Goal: Task Accomplishment & Management: Manage account settings

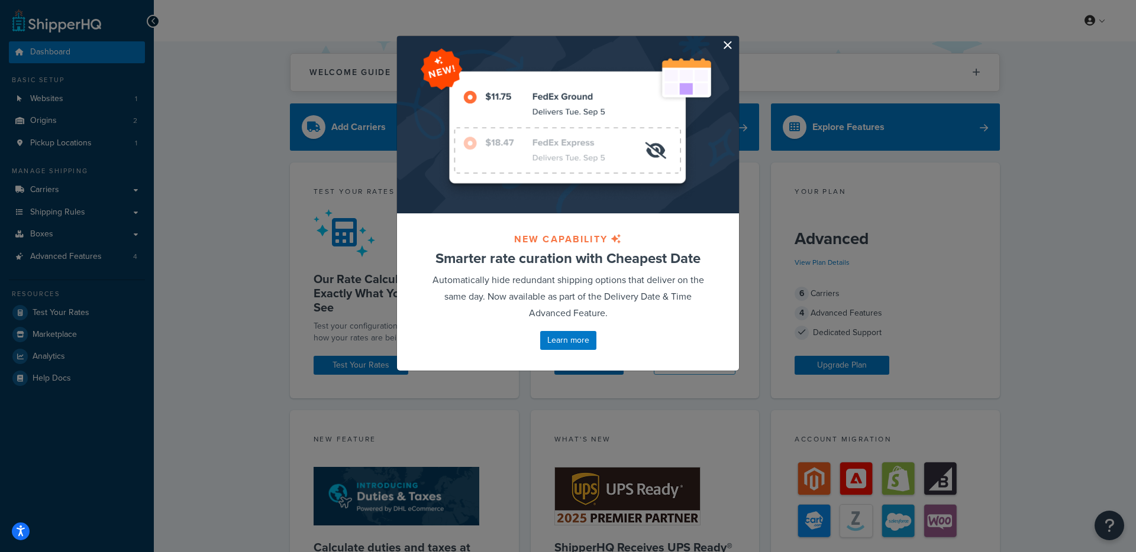
click at [736, 39] on button "button" at bounding box center [737, 37] width 3 height 3
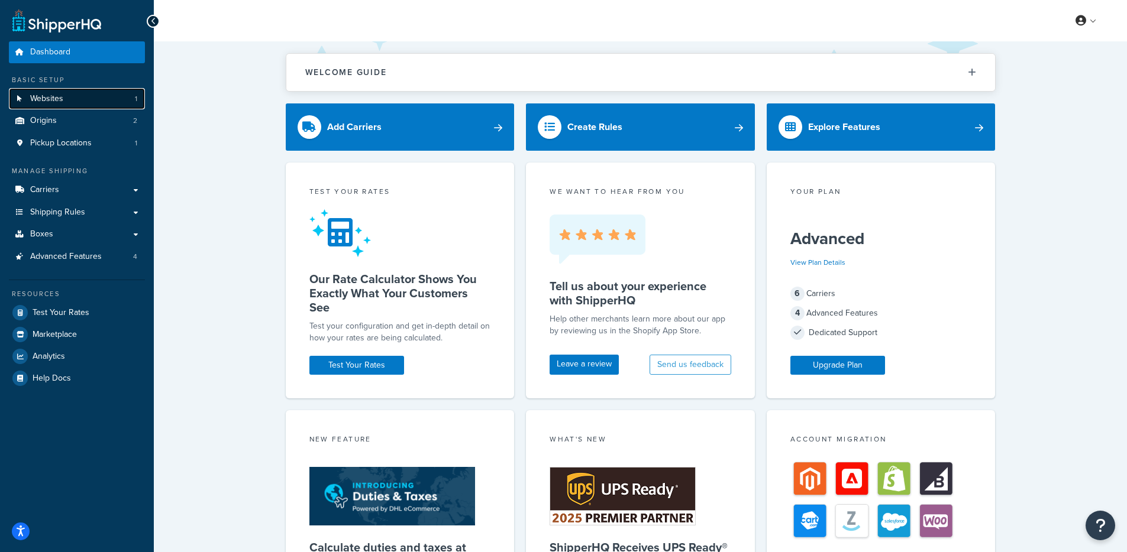
click at [91, 101] on link "Websites 1" at bounding box center [77, 99] width 136 height 22
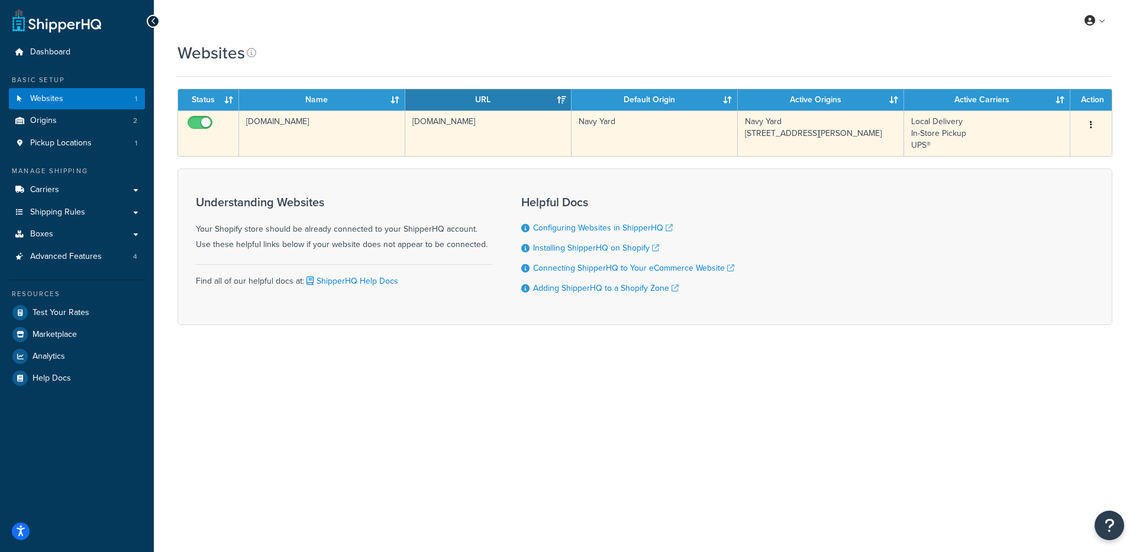
click at [341, 148] on td "leonandson.myshopify.com" at bounding box center [322, 134] width 166 height 46
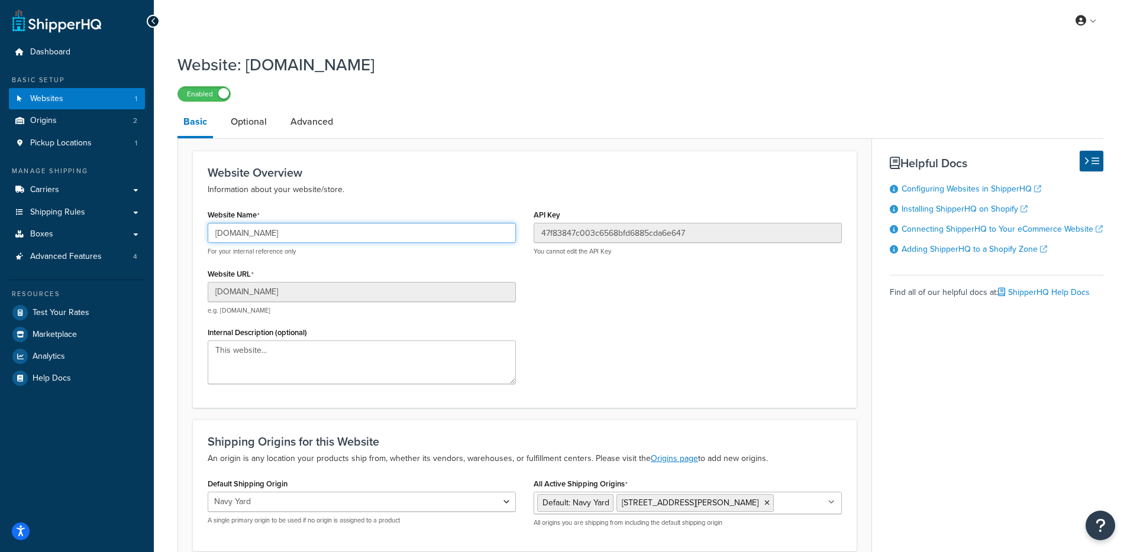
drag, startPoint x: 337, startPoint y: 234, endPoint x: 197, endPoint y: 233, distance: 140.2
click at [197, 233] on div "Website Overview Information about your website/store. Website Name leonandson.…" at bounding box center [525, 279] width 664 height 257
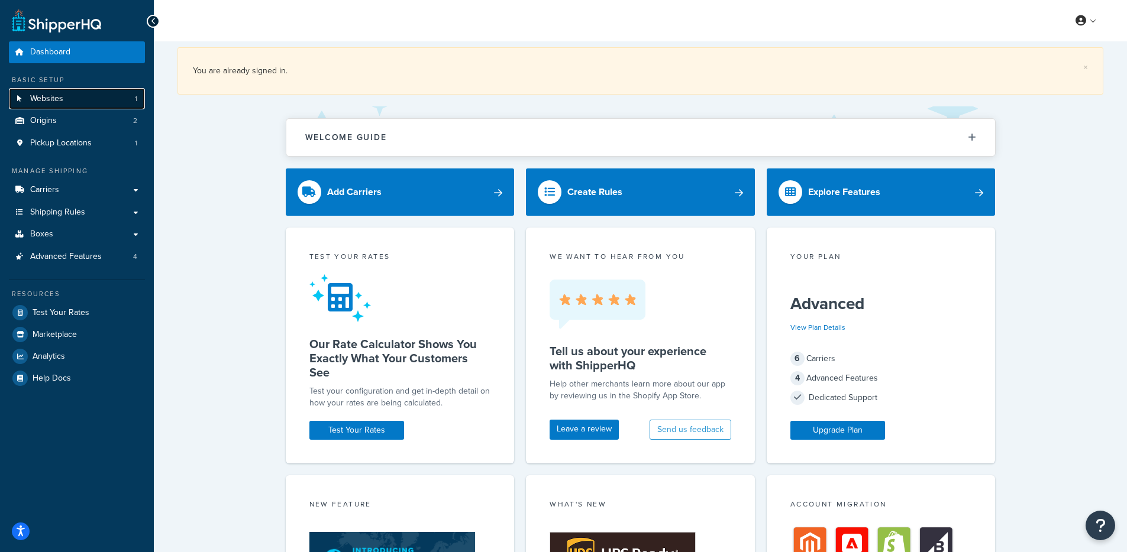
click at [78, 102] on link "Websites 1" at bounding box center [77, 99] width 136 height 22
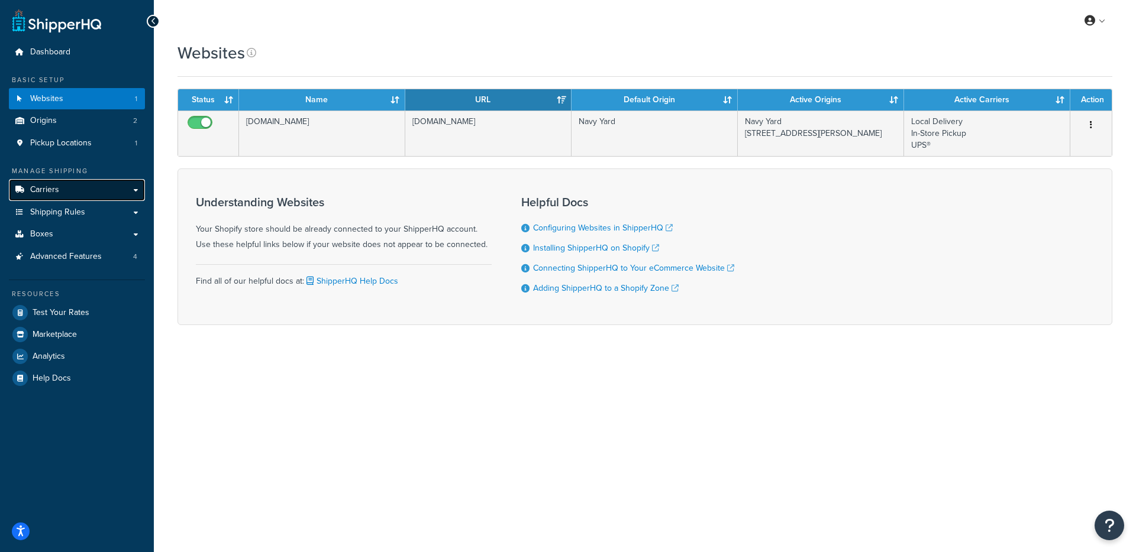
click at [95, 196] on link "Carriers" at bounding box center [77, 190] width 136 height 22
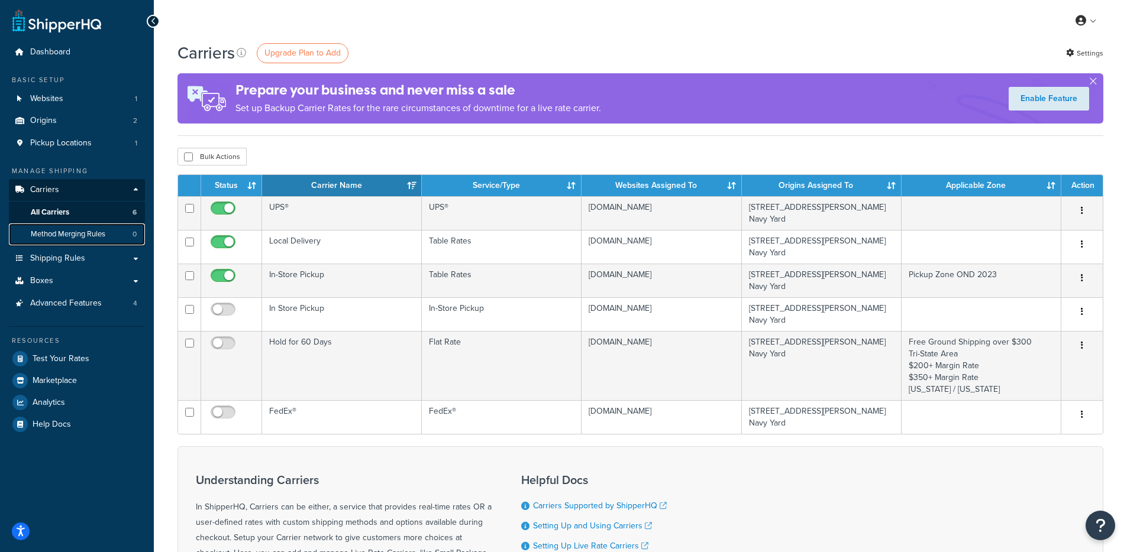
click at [81, 225] on link "Method Merging Rules 0" at bounding box center [77, 235] width 136 height 22
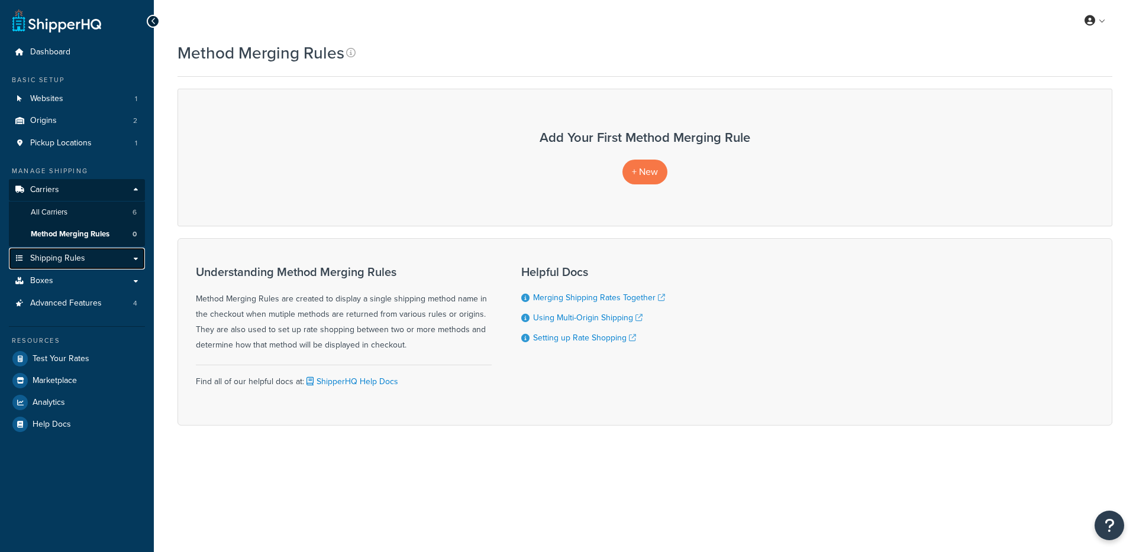
click at [88, 263] on link "Shipping Rules" at bounding box center [77, 259] width 136 height 22
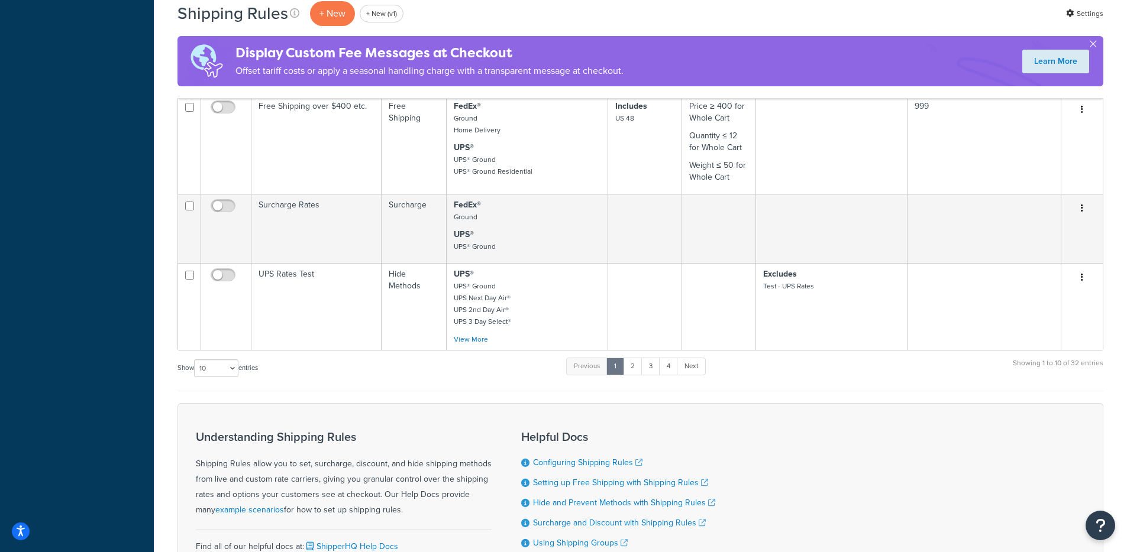
scroll to position [962, 0]
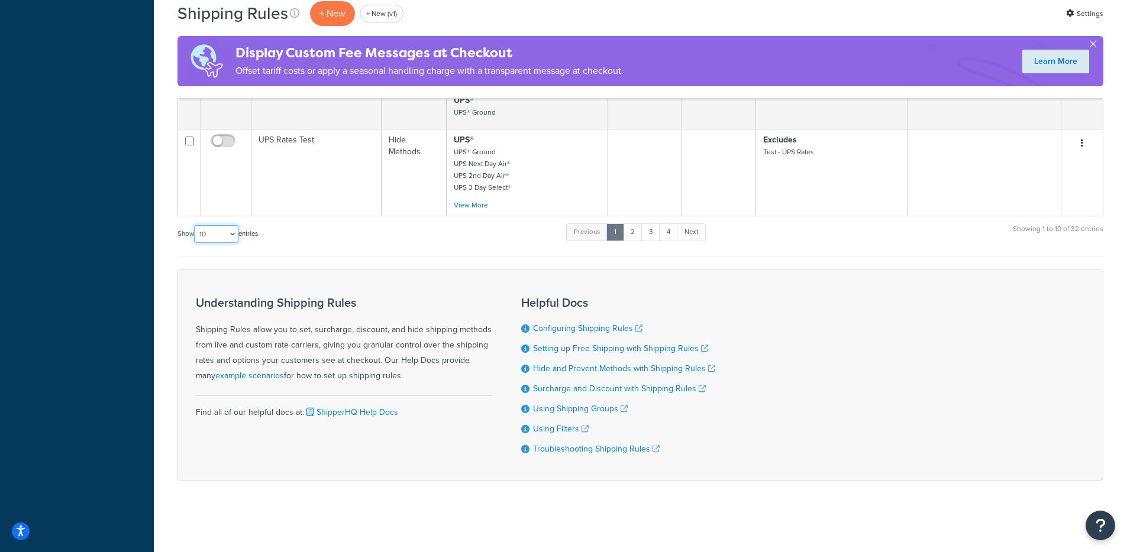
click at [225, 234] on select "10 15 25 50 100 1000" at bounding box center [216, 234] width 44 height 18
select select "1000"
click at [195, 225] on select "10 15 25 50 100 1000" at bounding box center [216, 234] width 44 height 18
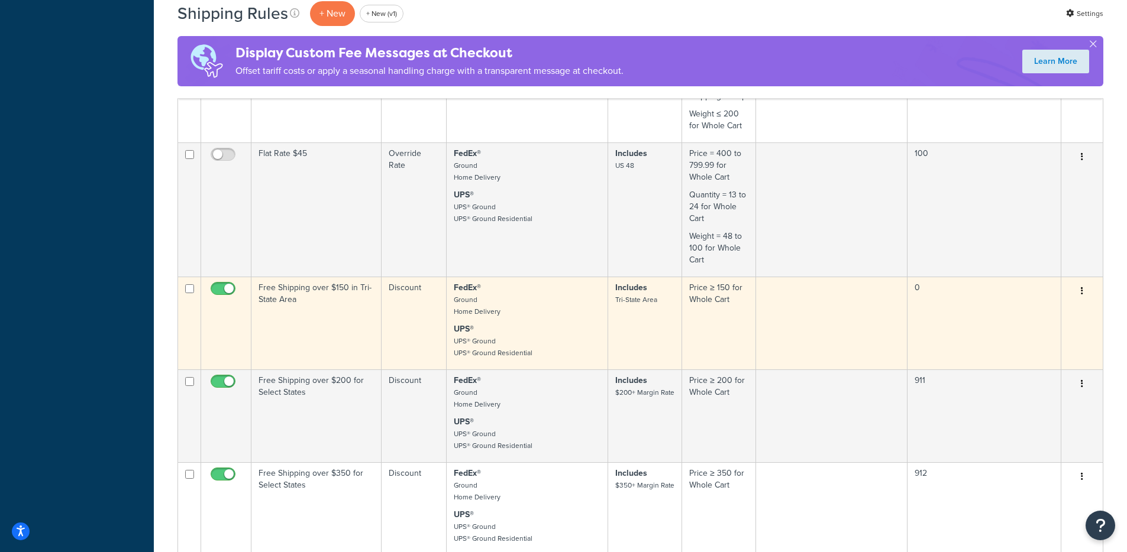
scroll to position [2219, 0]
click at [1087, 280] on button "button" at bounding box center [1081, 289] width 17 height 19
click at [1053, 299] on link "Edit" at bounding box center [1042, 311] width 93 height 24
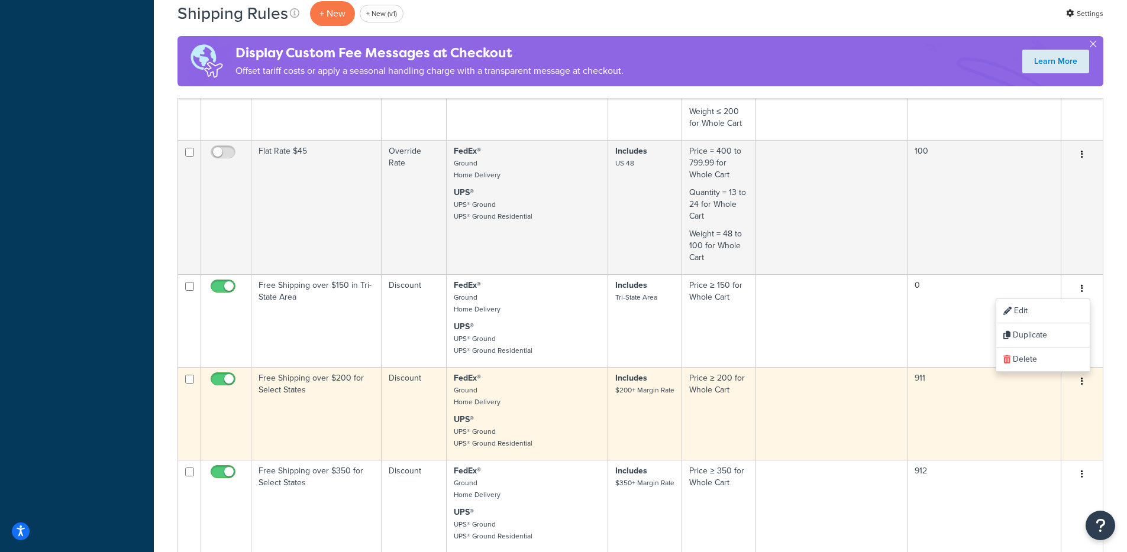
click at [1084, 373] on button "button" at bounding box center [1081, 382] width 17 height 19
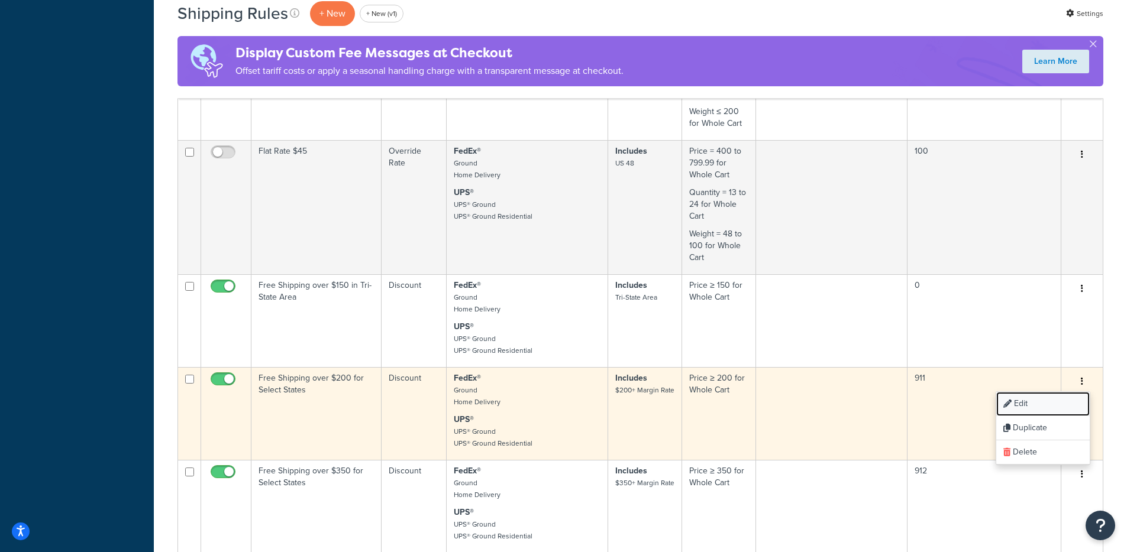
click at [1030, 392] on link "Edit" at bounding box center [1042, 404] width 93 height 24
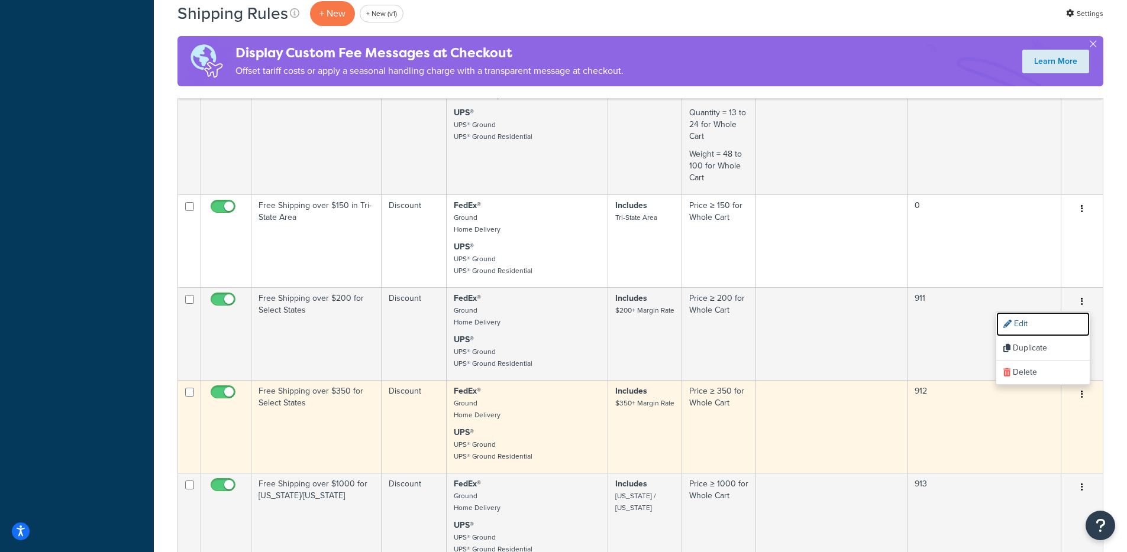
scroll to position [2307, 0]
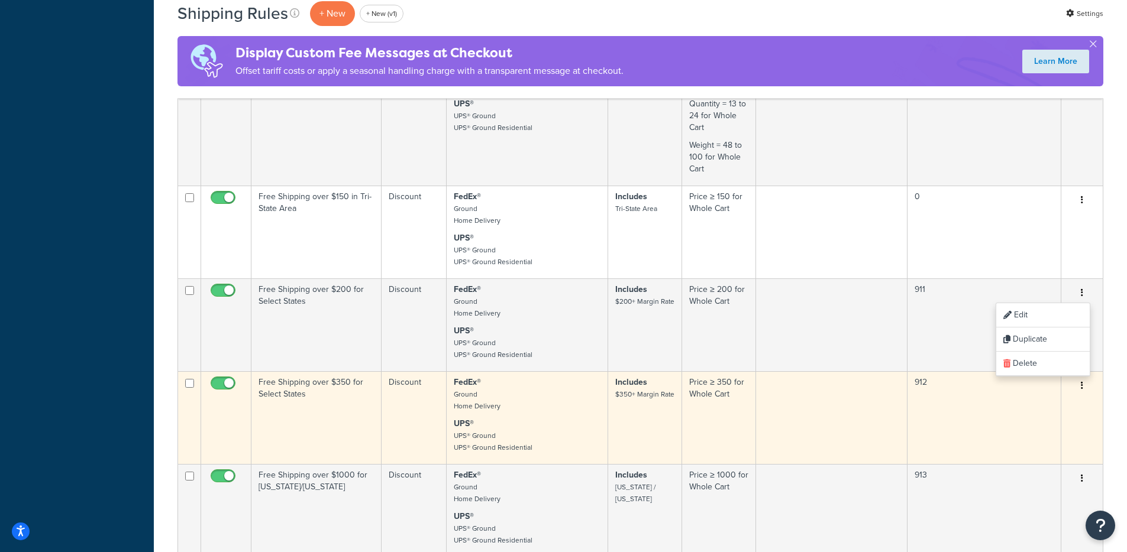
click at [1083, 377] on button "button" at bounding box center [1081, 386] width 17 height 19
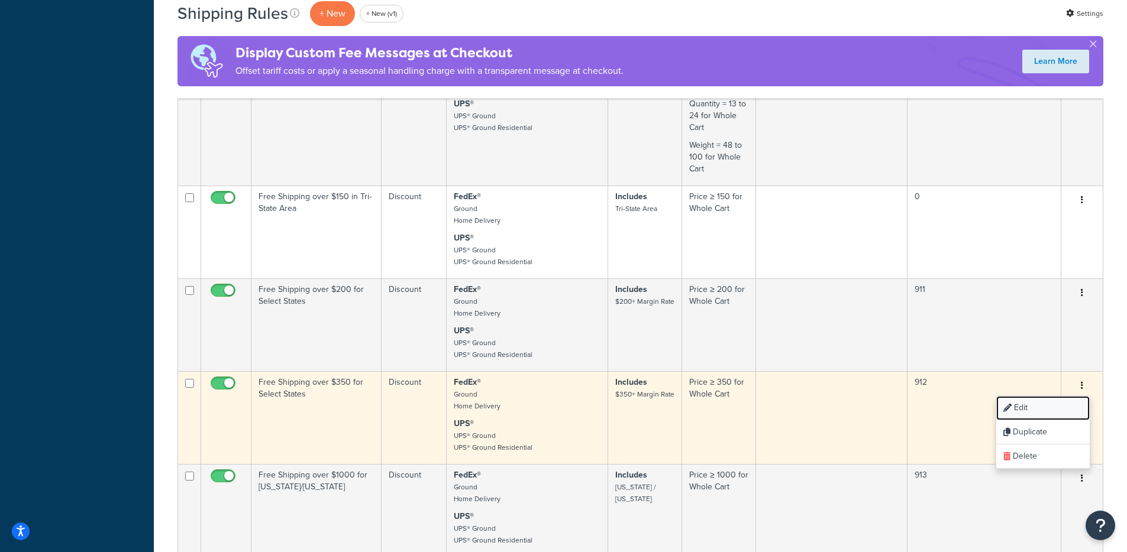
click at [1056, 396] on link "Edit" at bounding box center [1042, 408] width 93 height 24
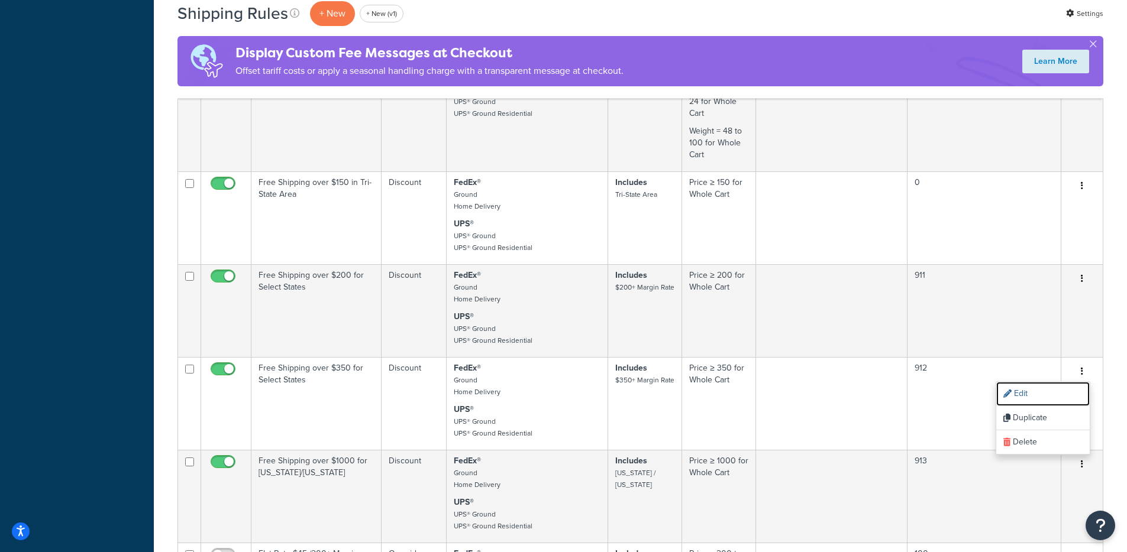
scroll to position [2322, 0]
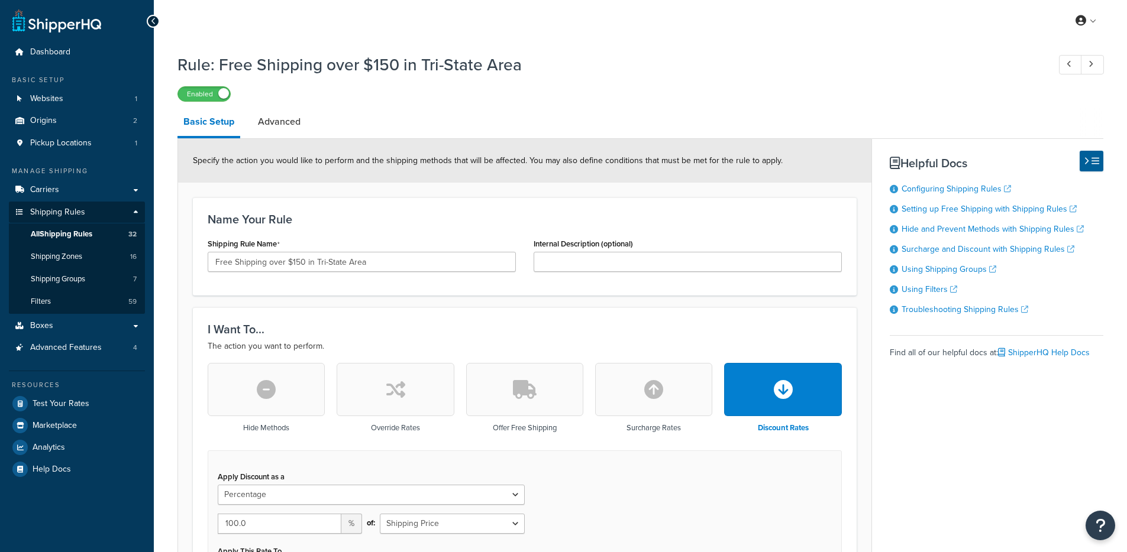
select select "PERCENTAGE"
click at [304, 114] on link "Advanced" at bounding box center [279, 122] width 54 height 28
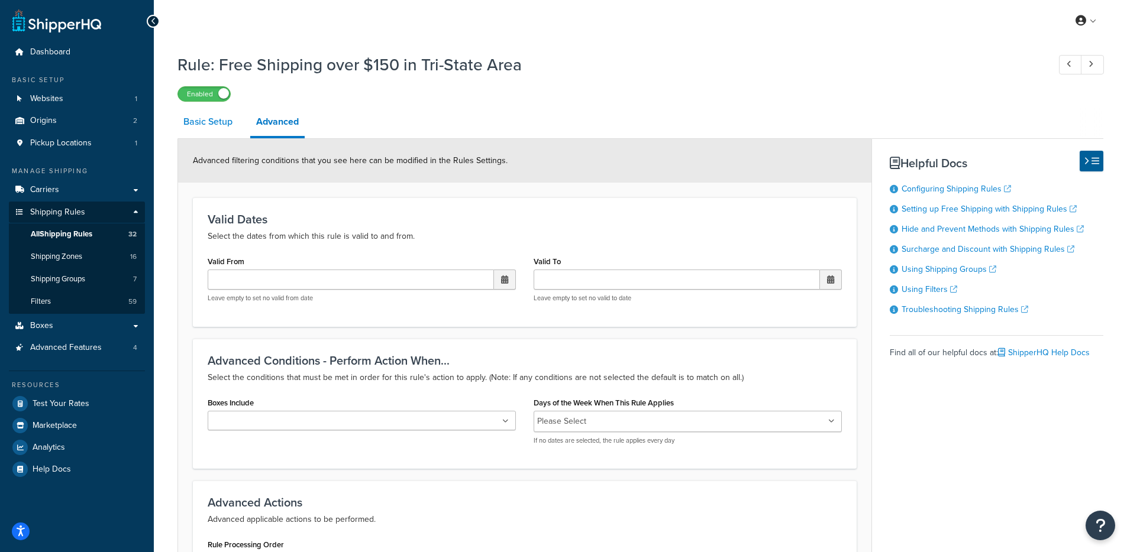
click at [227, 131] on link "Basic Setup" at bounding box center [207, 122] width 61 height 28
select select "PERCENTAGE"
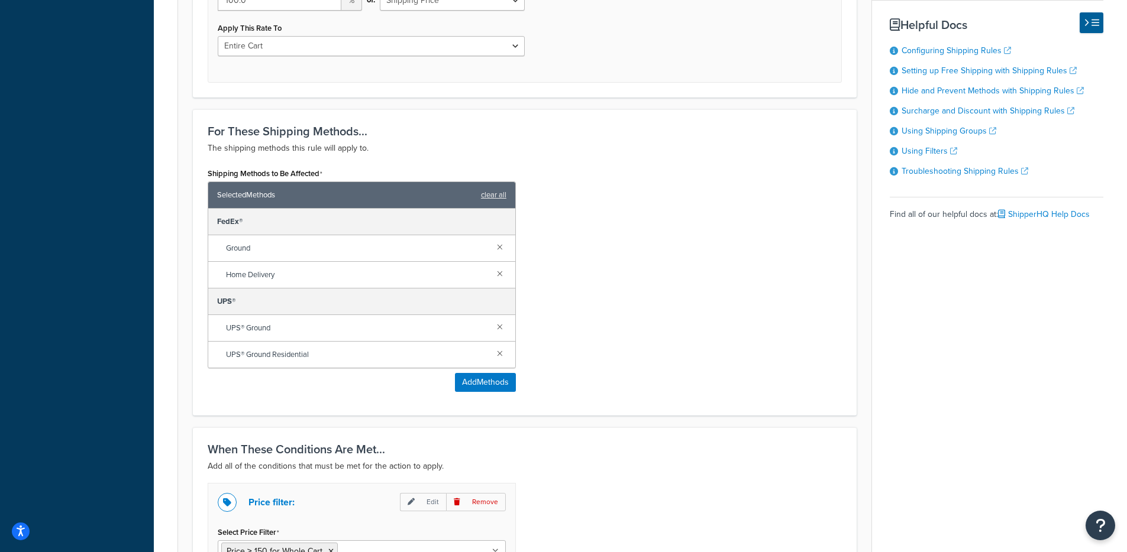
scroll to position [805, 0]
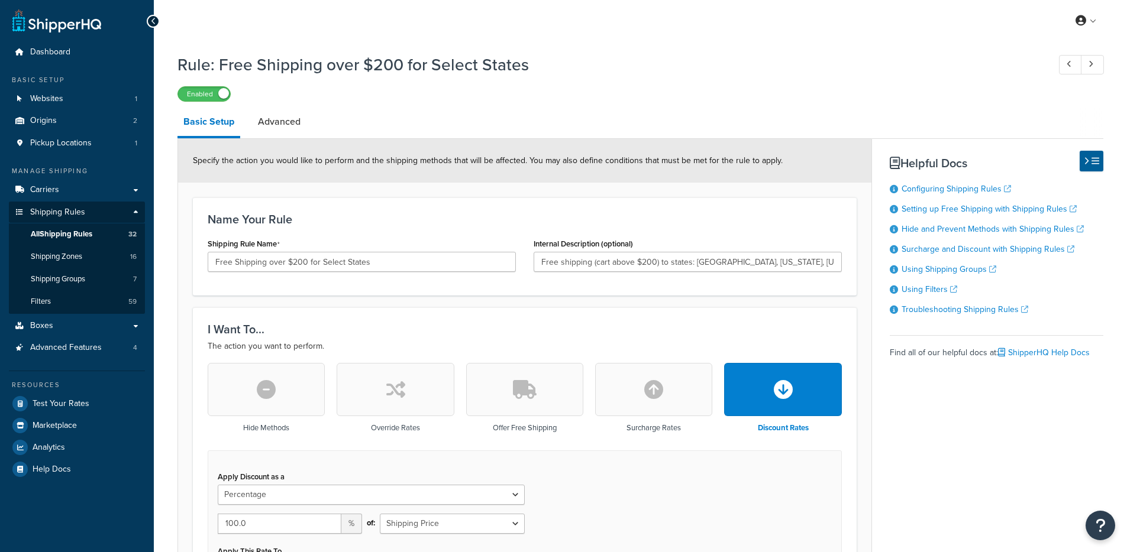
select select "PERCENTAGE"
click at [105, 267] on link "Shipping Zones 16" at bounding box center [77, 257] width 136 height 22
click at [65, 262] on link "Shipping Zones 16" at bounding box center [77, 257] width 136 height 22
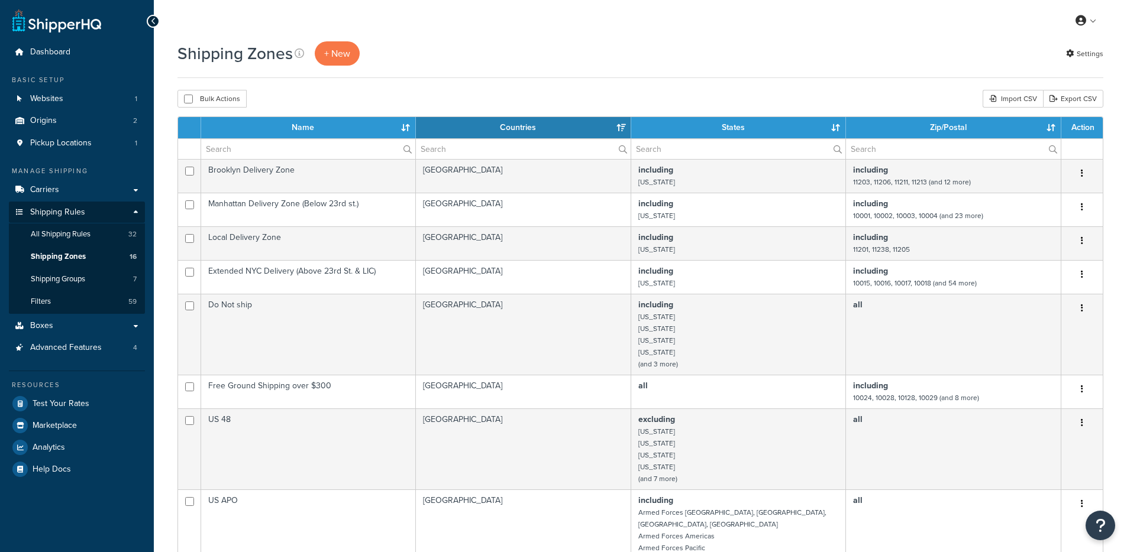
select select "15"
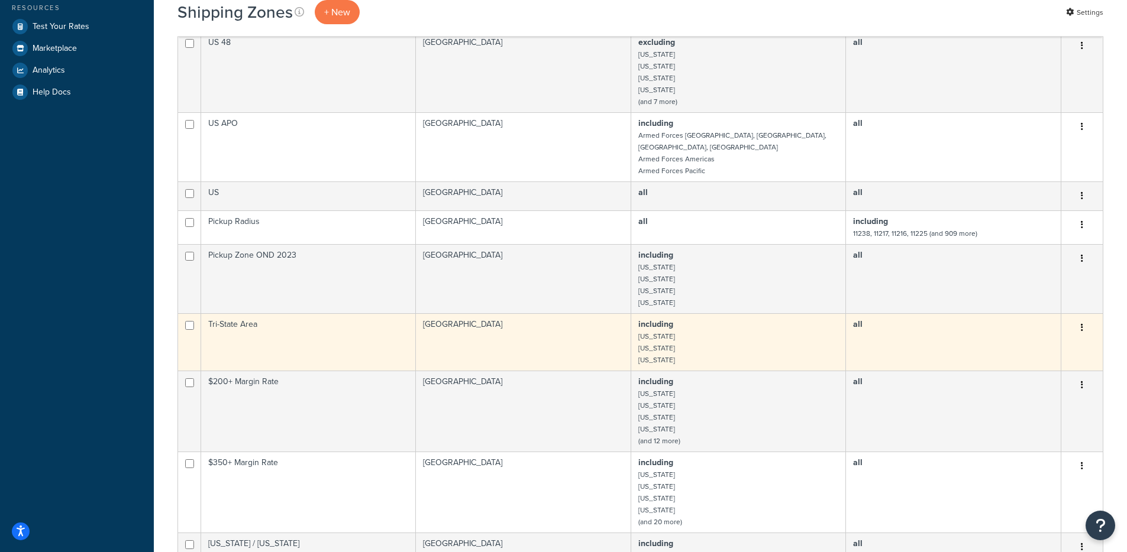
scroll to position [400, 0]
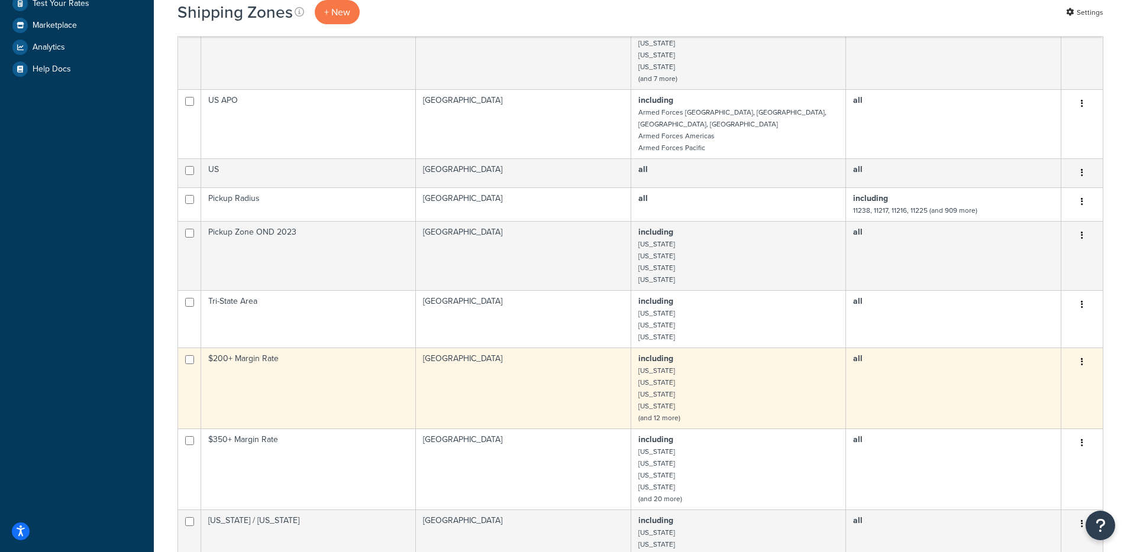
click at [692, 376] on td "including [US_STATE] [US_STATE] [US_STATE] [US_STATE] (and 12 more)" at bounding box center [738, 388] width 215 height 81
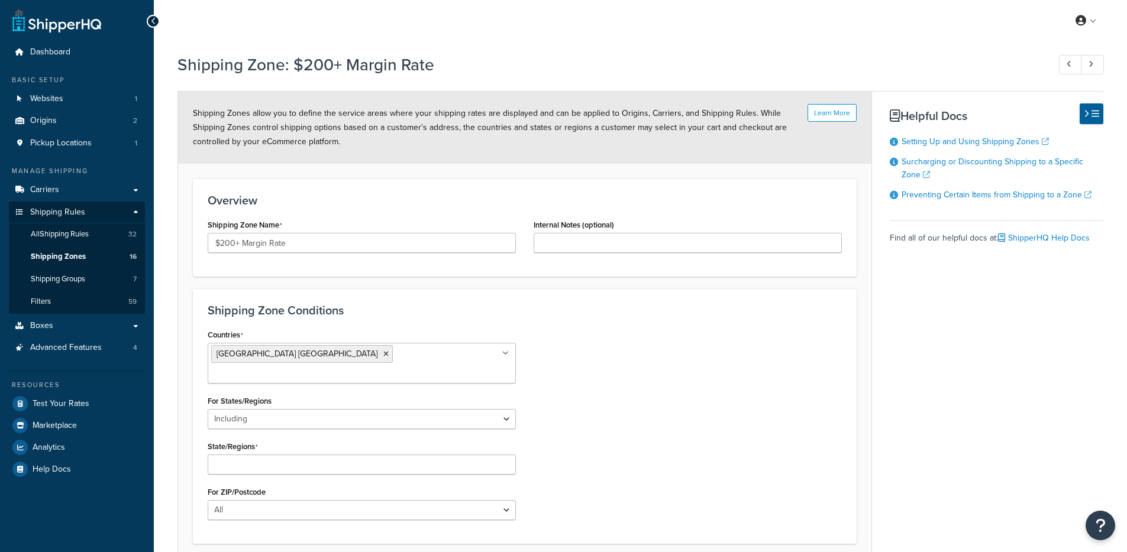
select select "including"
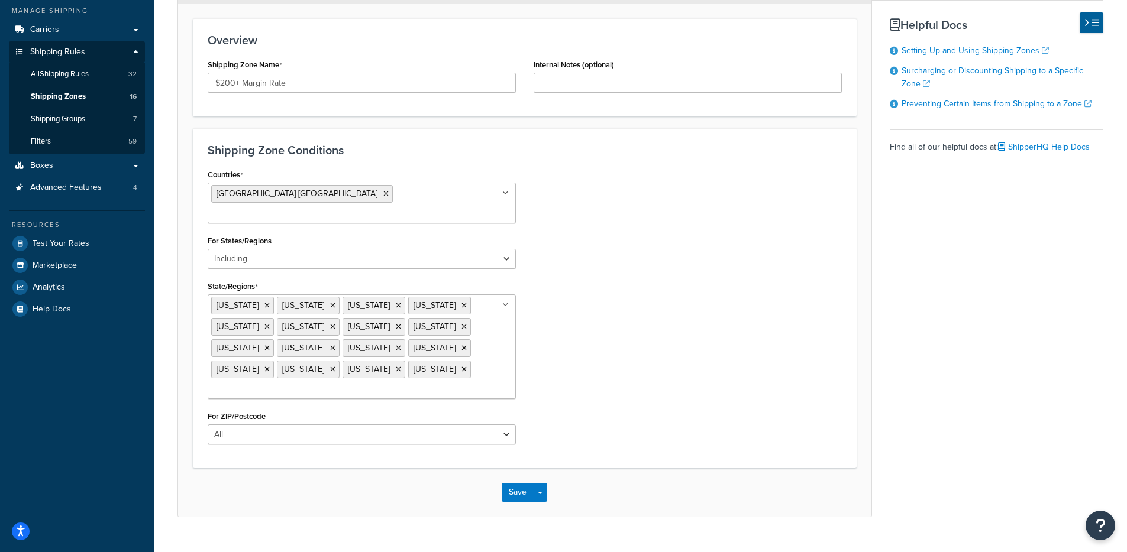
scroll to position [166, 0]
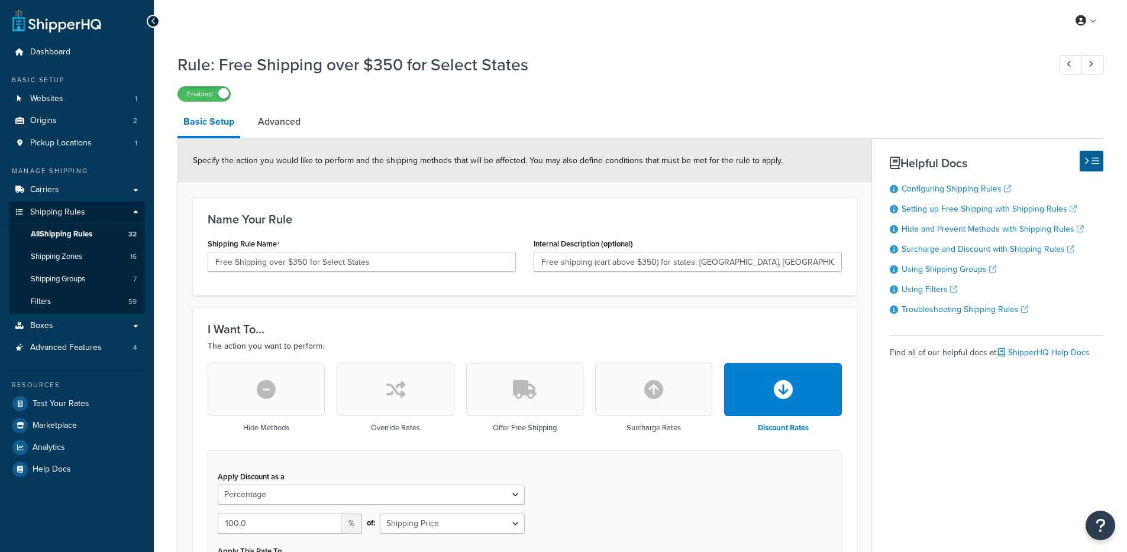
select select "PERCENTAGE"
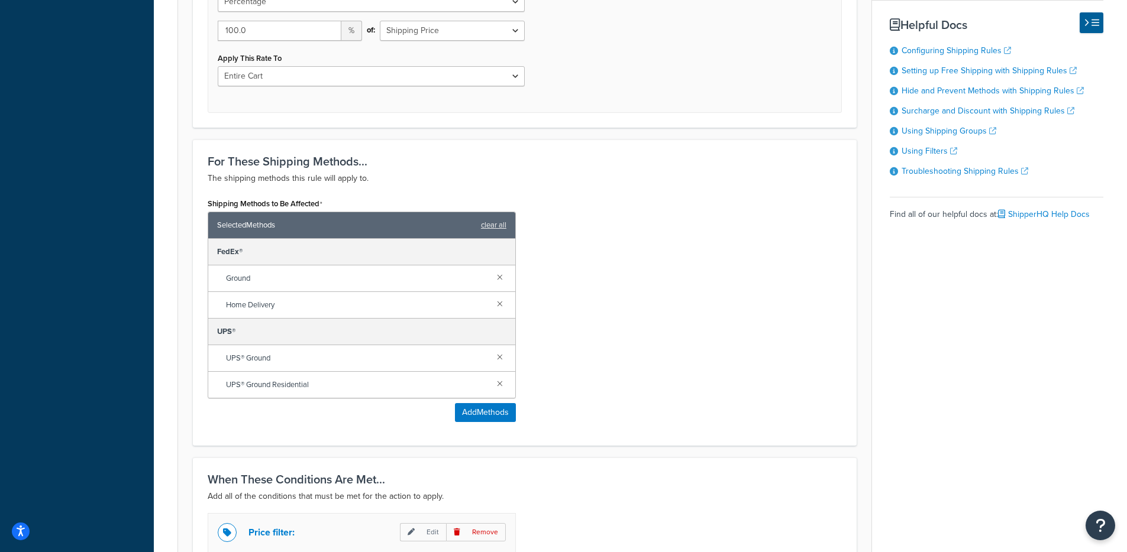
scroll to position [809, 0]
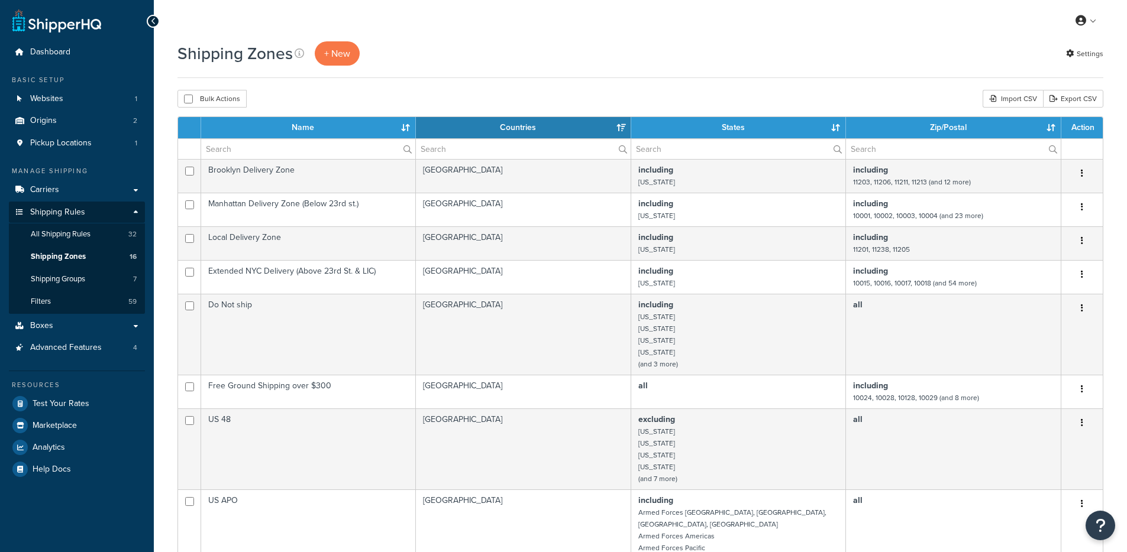
select select "15"
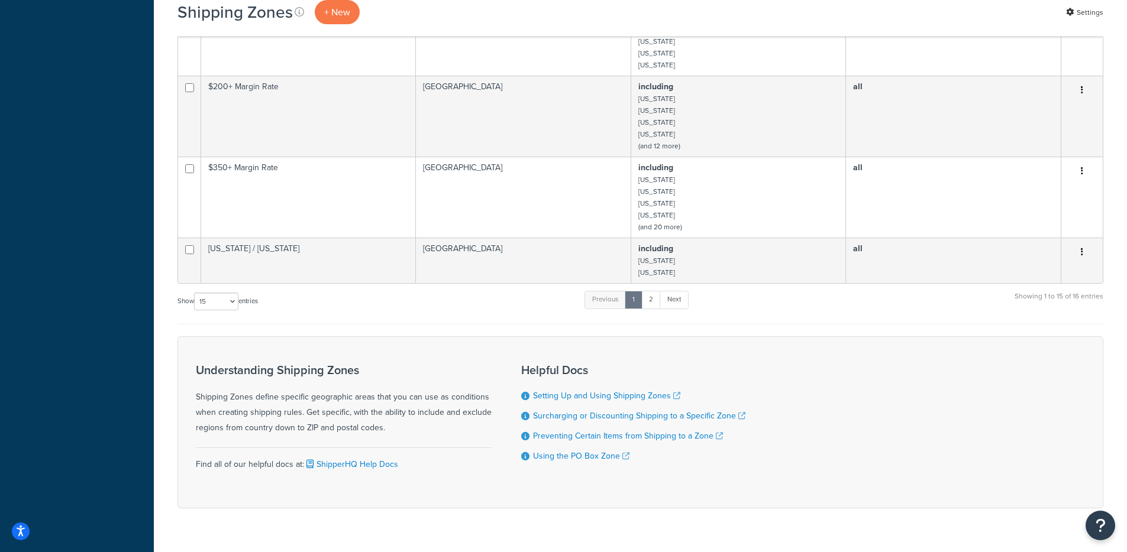
scroll to position [688, 0]
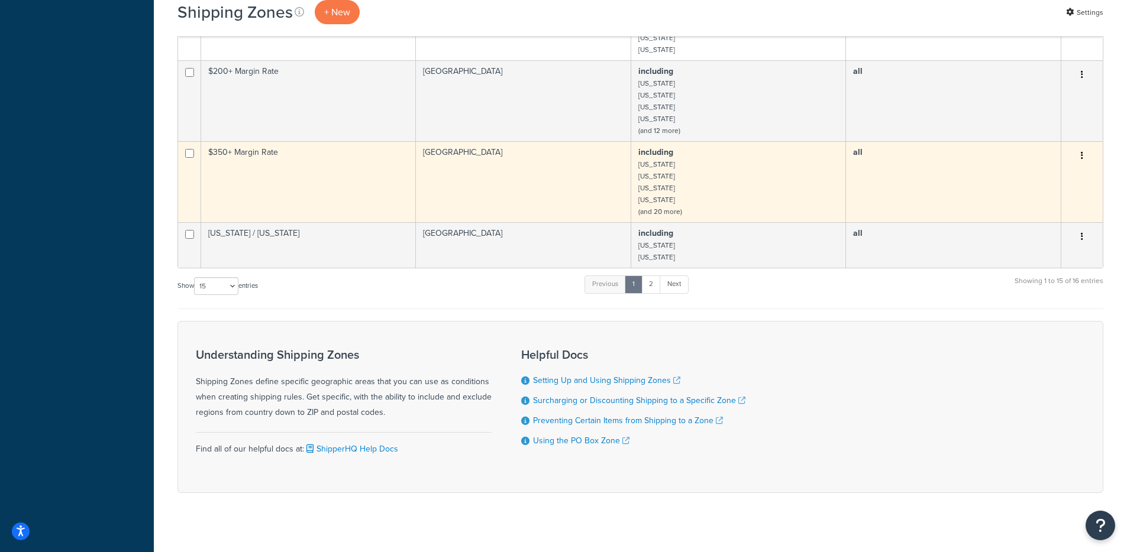
click at [400, 166] on td "$350+ Margin Rate" at bounding box center [308, 181] width 215 height 81
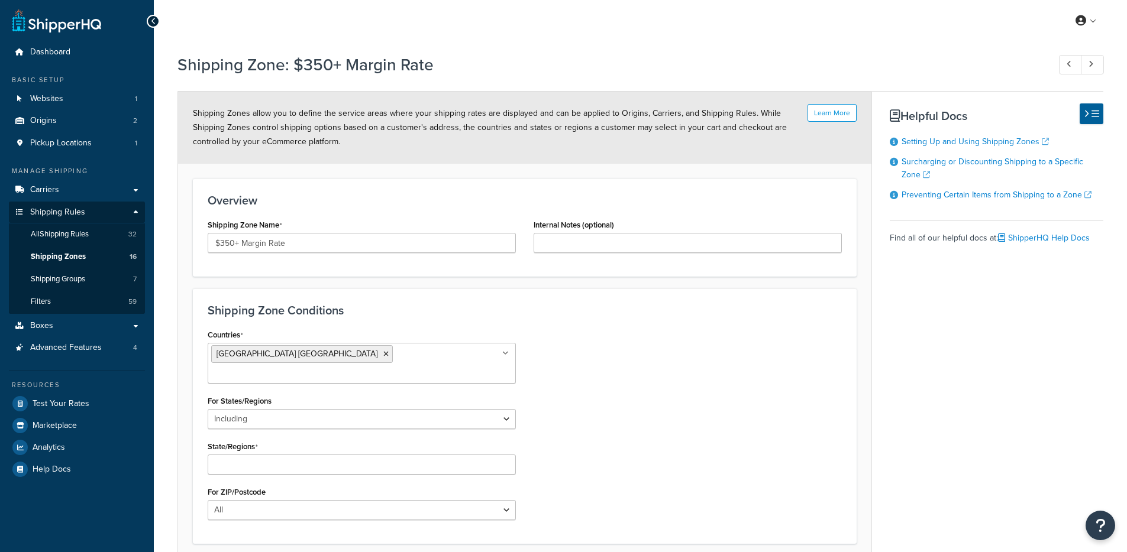
select select "including"
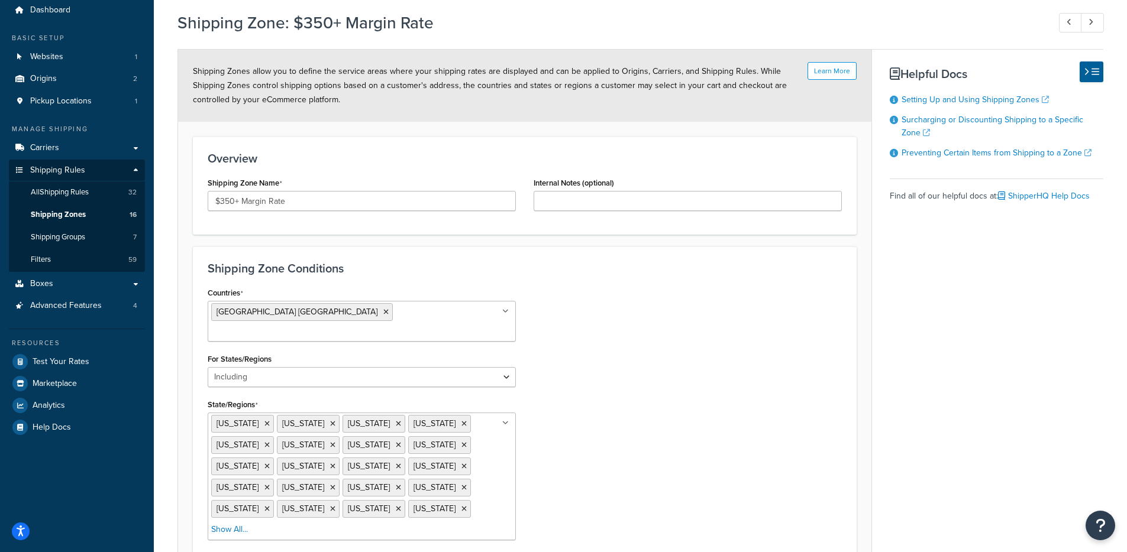
scroll to position [124, 0]
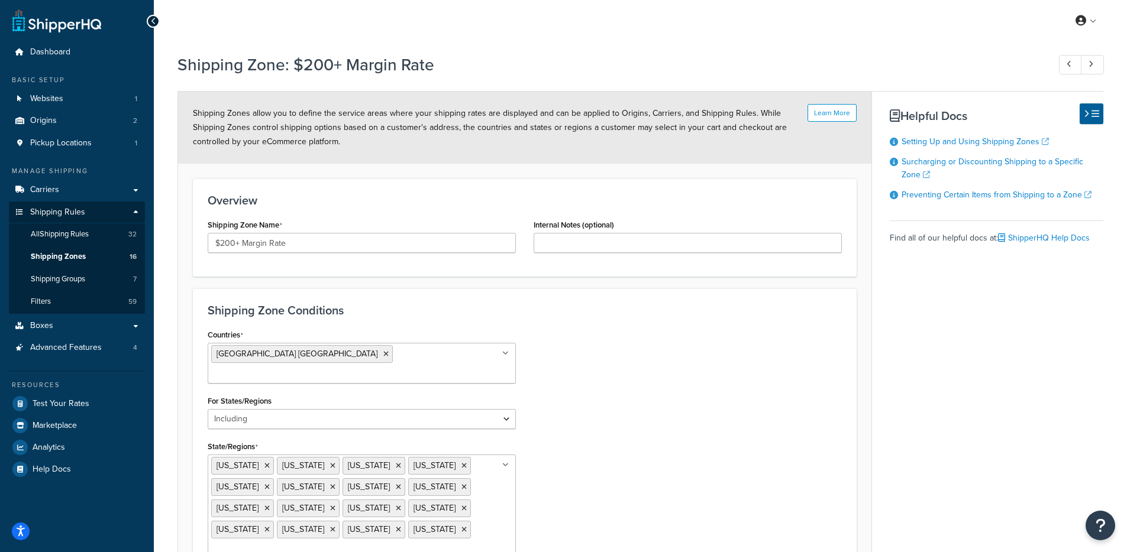
select select "including"
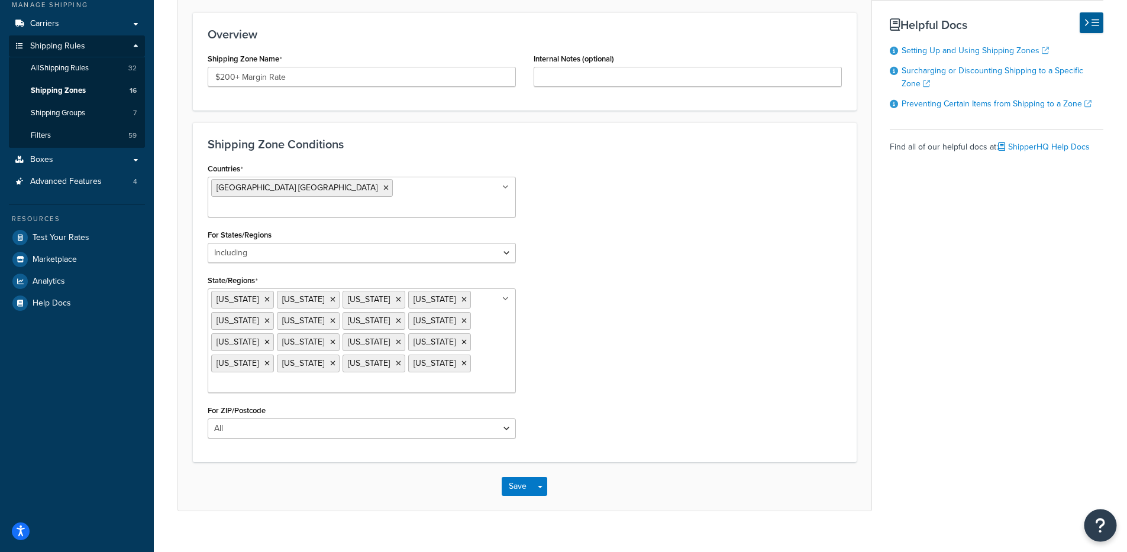
click at [1100, 523] on icon "Open Resource Center" at bounding box center [1100, 526] width 11 height 17
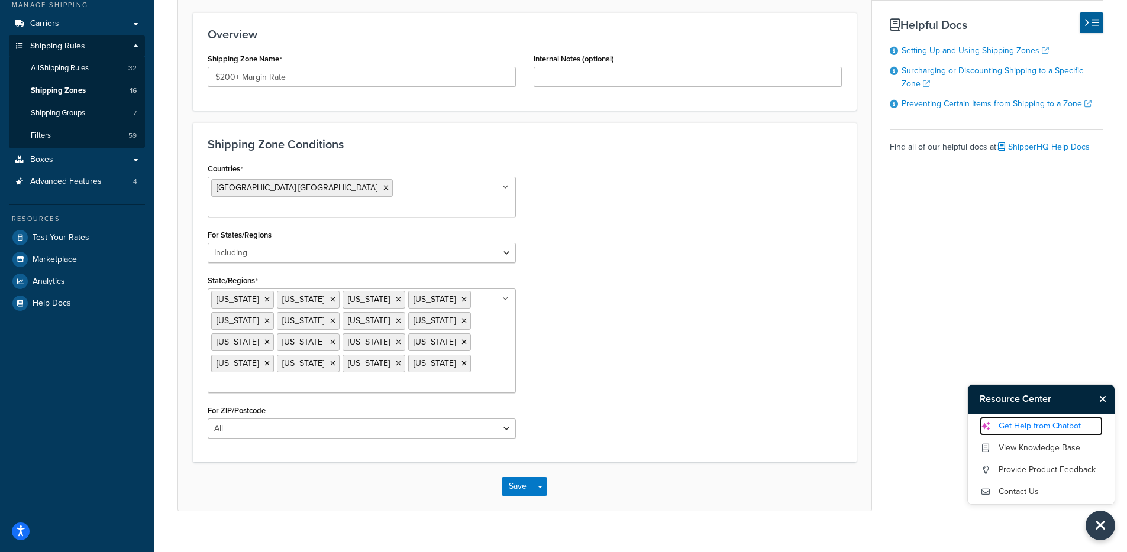
click at [1000, 433] on link "Get Help from Chatbot" at bounding box center [1040, 426] width 123 height 19
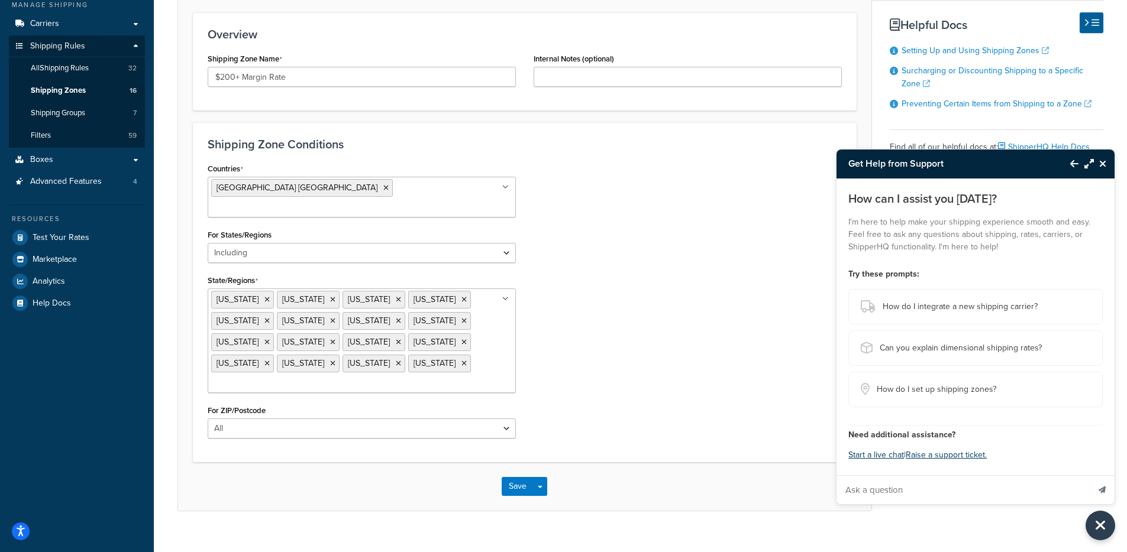
drag, startPoint x: 978, startPoint y: 487, endPoint x: 923, endPoint y: 474, distance: 55.9
click at [978, 487] on input "Ask a question" at bounding box center [962, 490] width 252 height 28
click at [871, 455] on button "Start a live chat" at bounding box center [876, 455] width 56 height 17
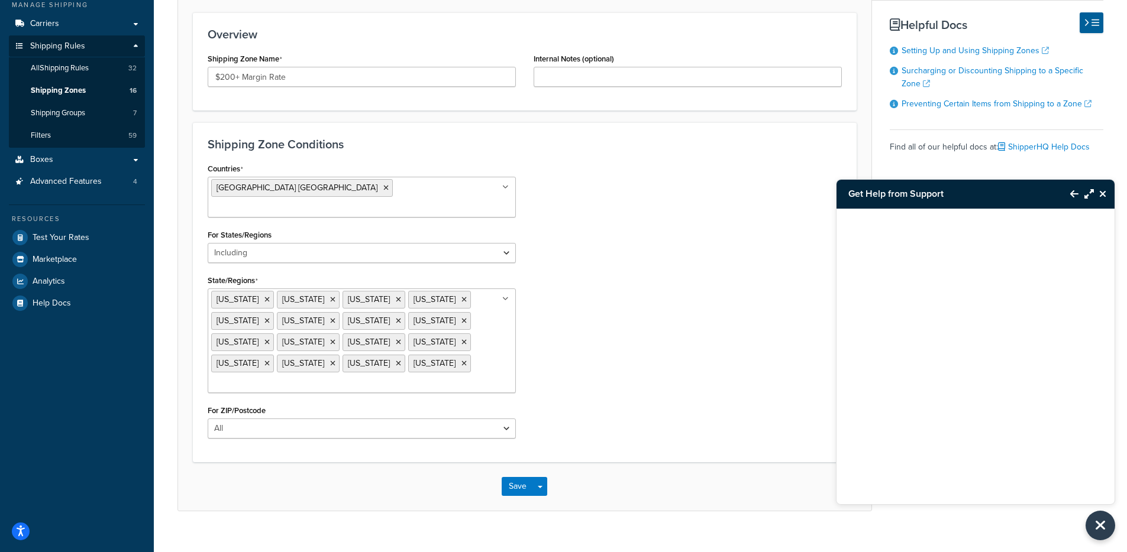
click at [1105, 190] on icon "Close Resource Center" at bounding box center [1102, 193] width 7 height 9
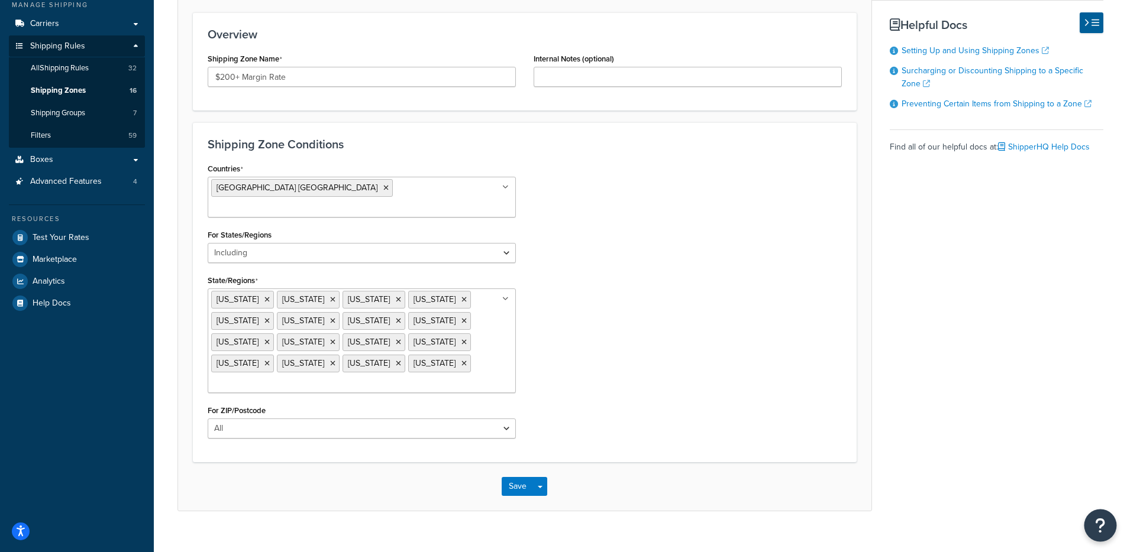
click at [1098, 518] on icon "Open Resource Center" at bounding box center [1100, 526] width 11 height 17
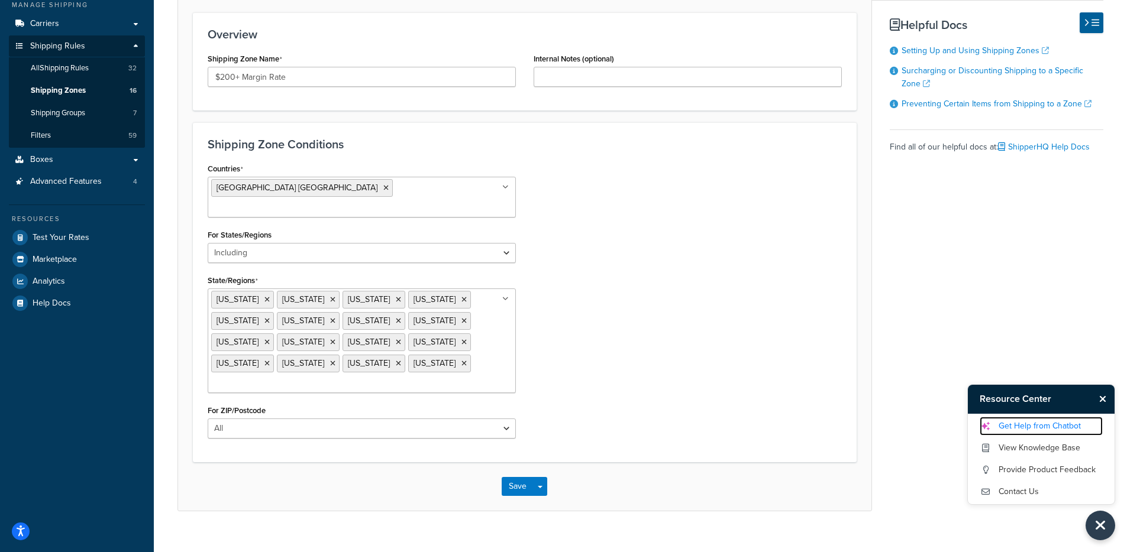
click at [1047, 433] on link "Get Help from Chatbot" at bounding box center [1040, 426] width 123 height 19
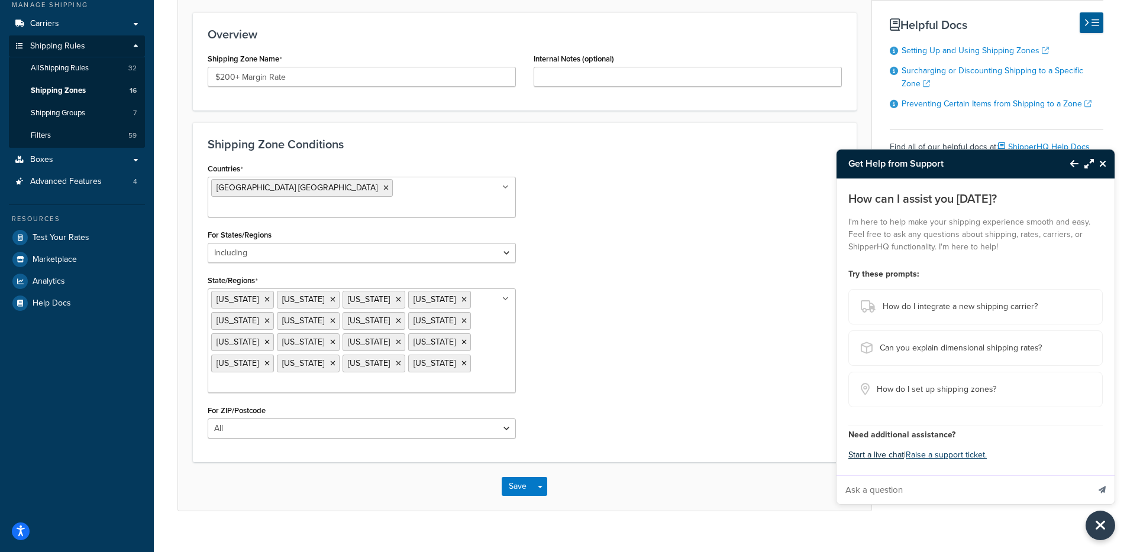
click at [876, 457] on button "Start a live chat" at bounding box center [876, 455] width 56 height 17
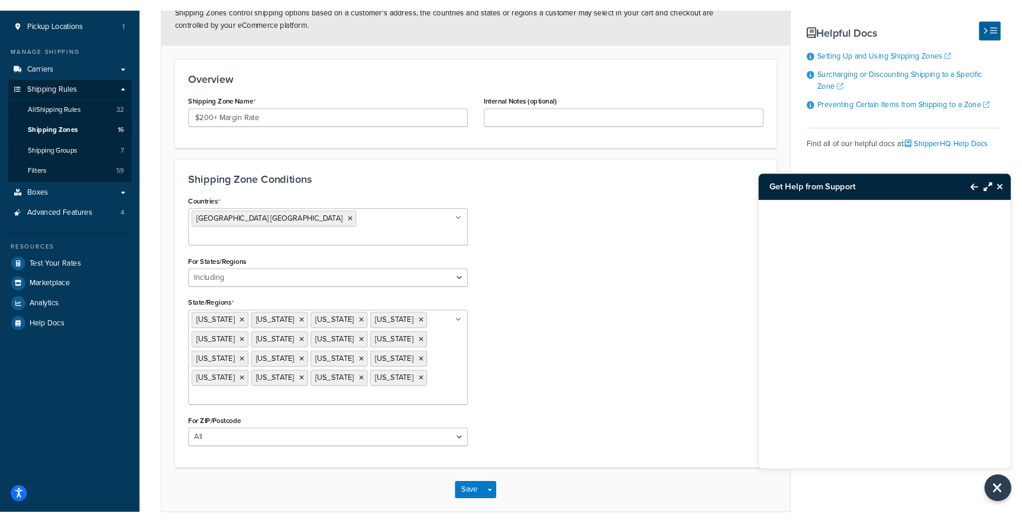
scroll to position [166, 0]
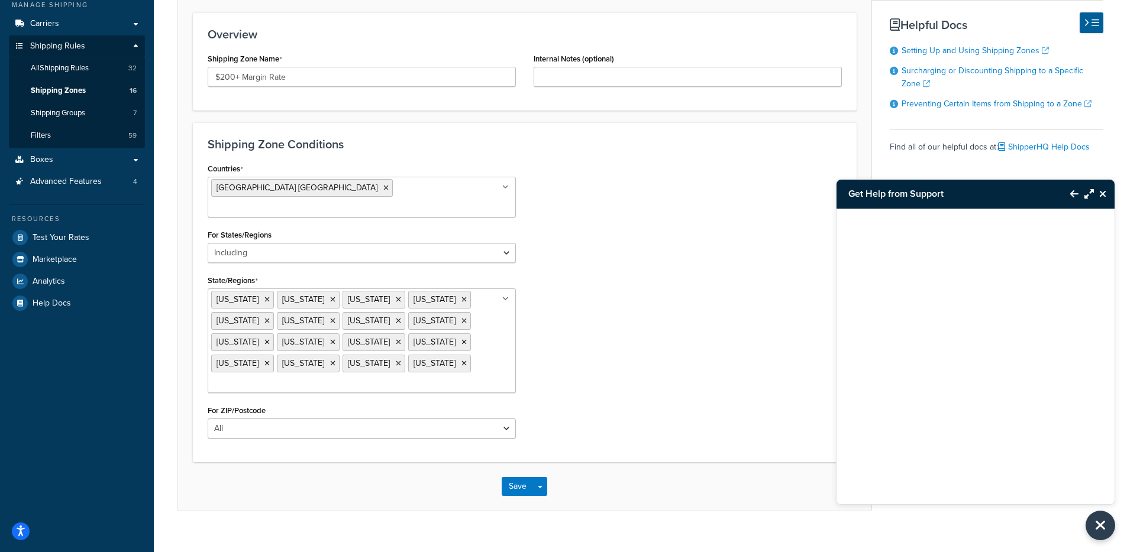
click at [1108, 193] on button "Close Resource Center" at bounding box center [1104, 194] width 21 height 14
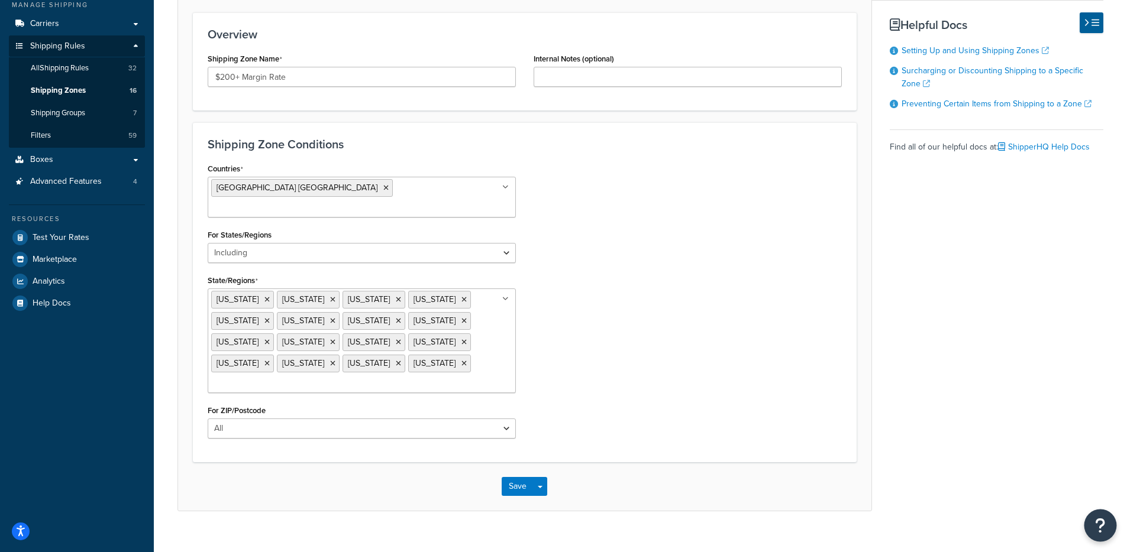
click at [1088, 526] on button "Open Resource Center" at bounding box center [1100, 526] width 33 height 33
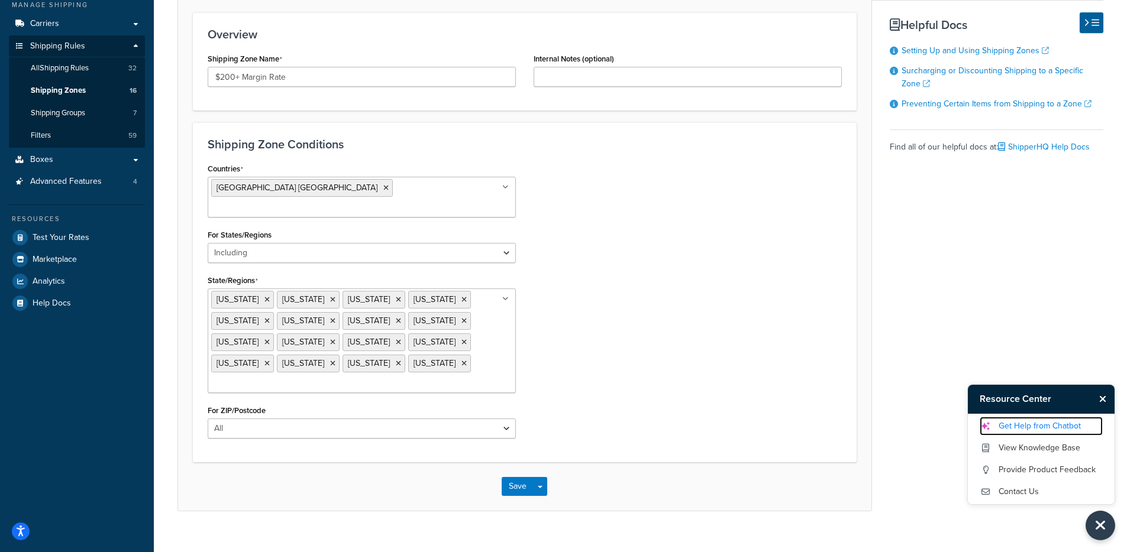
click at [1037, 429] on link "Get Help from Chatbot" at bounding box center [1040, 426] width 123 height 19
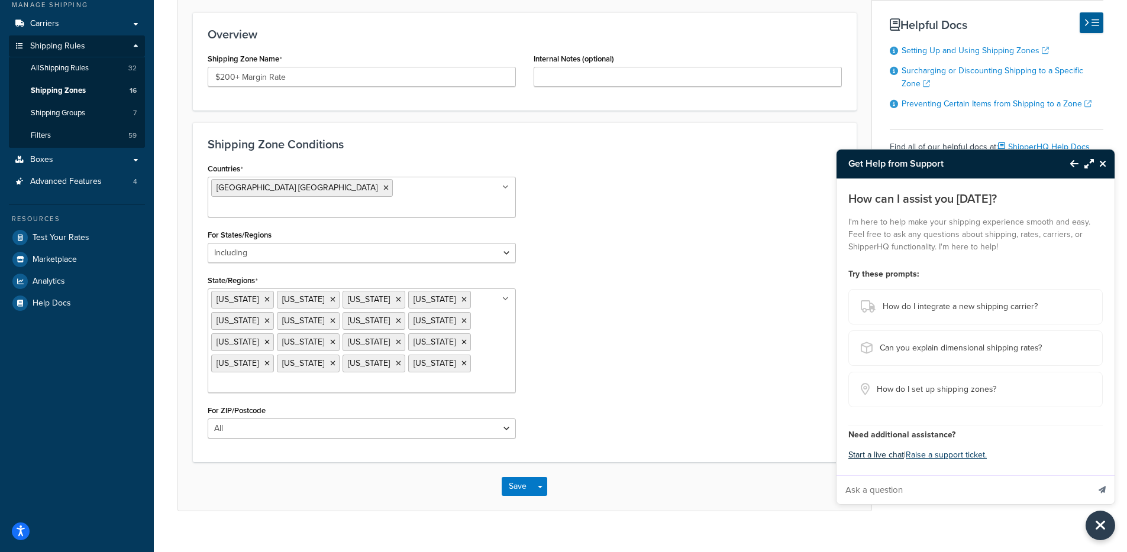
click at [878, 460] on button "Start a live chat" at bounding box center [876, 455] width 56 height 17
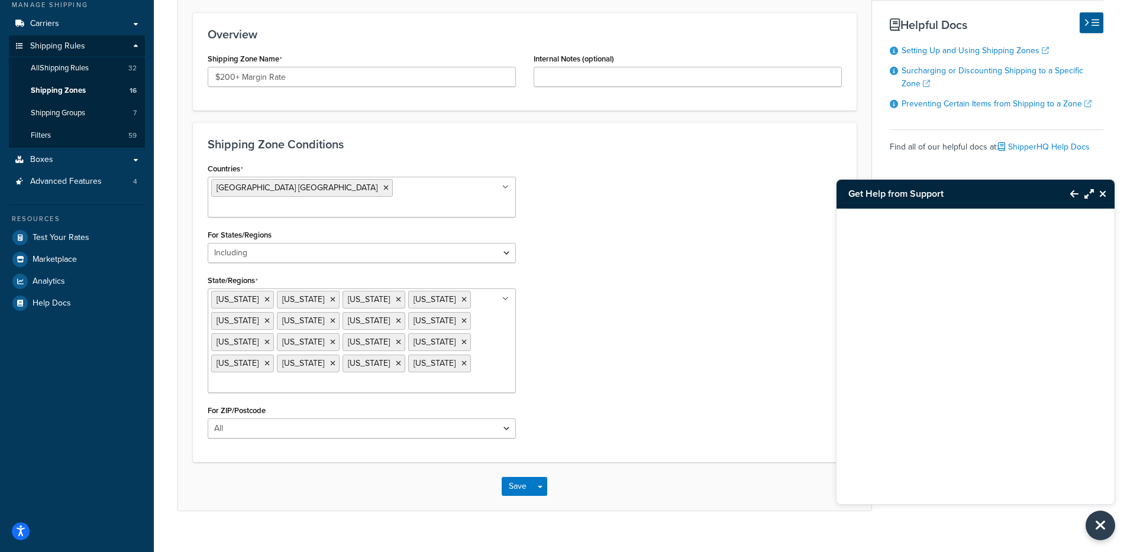
click at [1100, 201] on button "Close Resource Center" at bounding box center [1104, 194] width 21 height 14
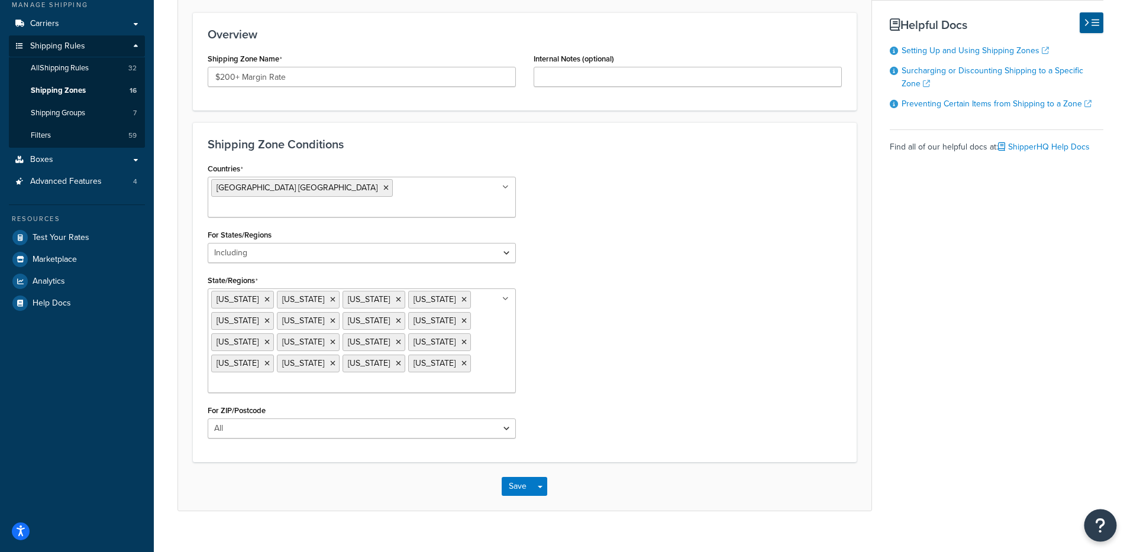
click at [1094, 525] on button "Open Resource Center" at bounding box center [1100, 526] width 33 height 33
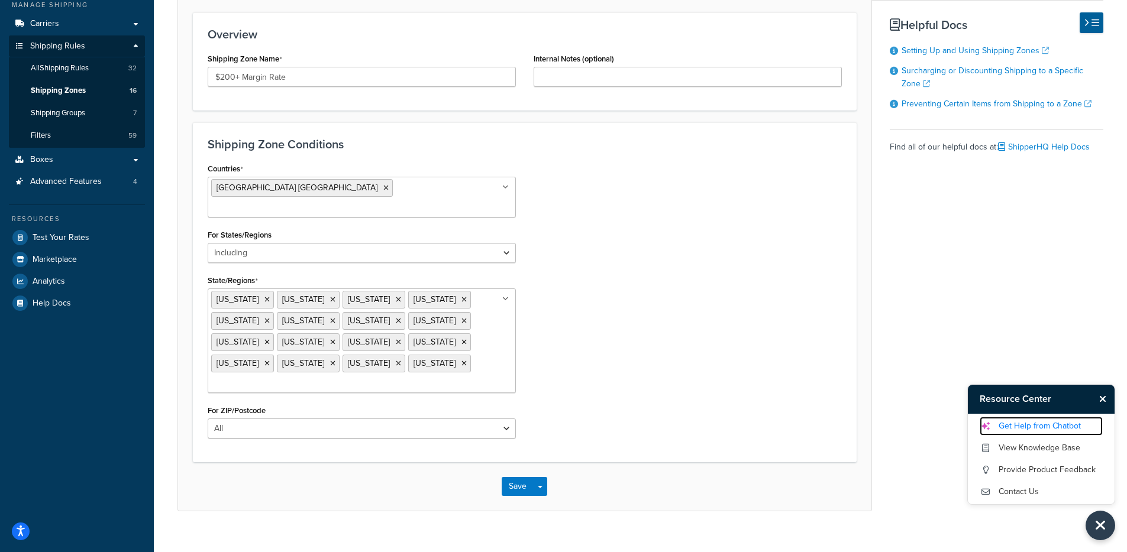
click at [1037, 429] on link "Get Help from Chatbot" at bounding box center [1040, 426] width 123 height 19
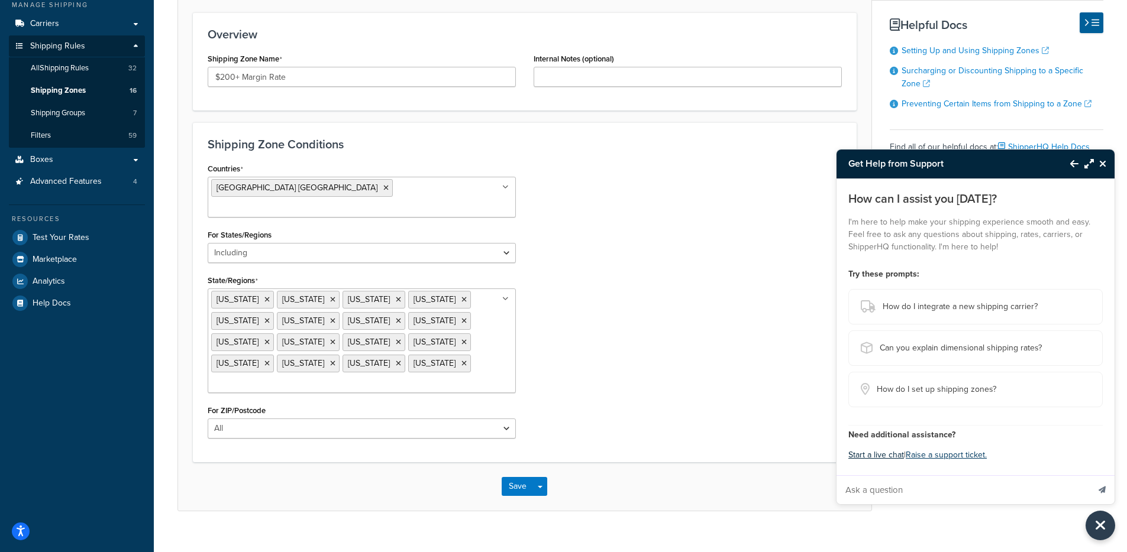
click at [887, 458] on button "Start a live chat" at bounding box center [876, 455] width 56 height 17
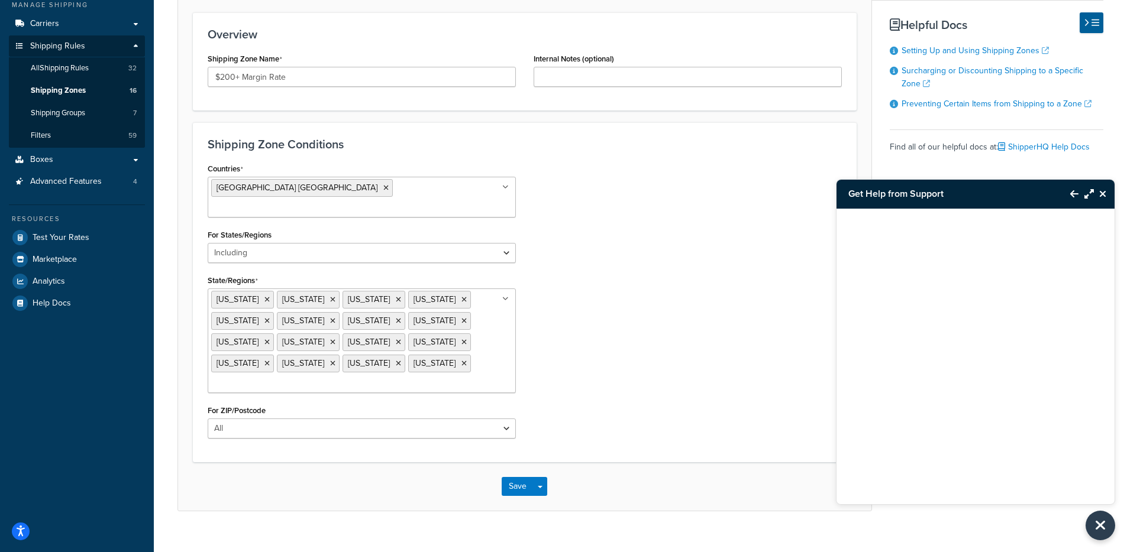
click at [1102, 195] on icon "Close Resource Center" at bounding box center [1102, 193] width 7 height 9
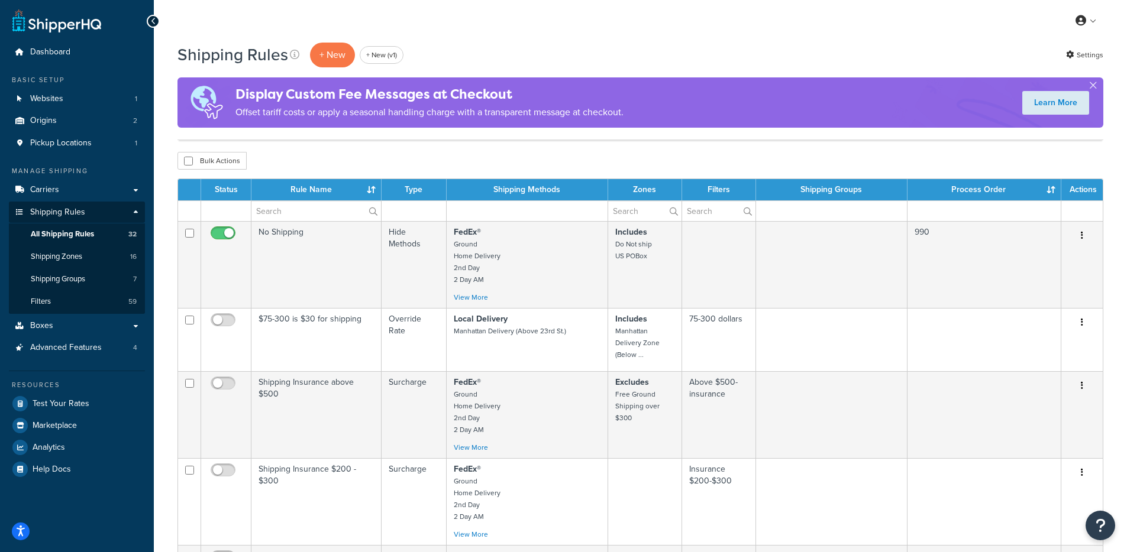
select select "1000"
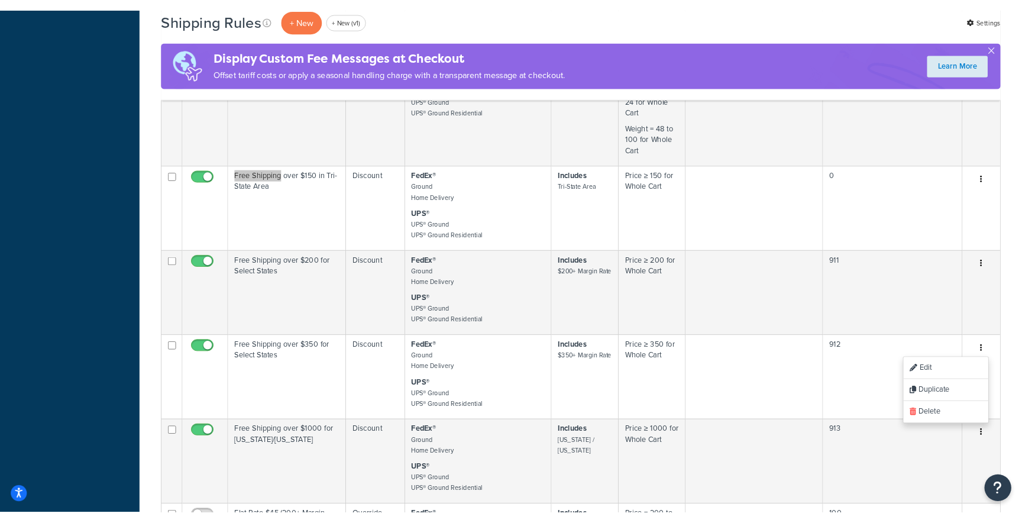
scroll to position [2535, 0]
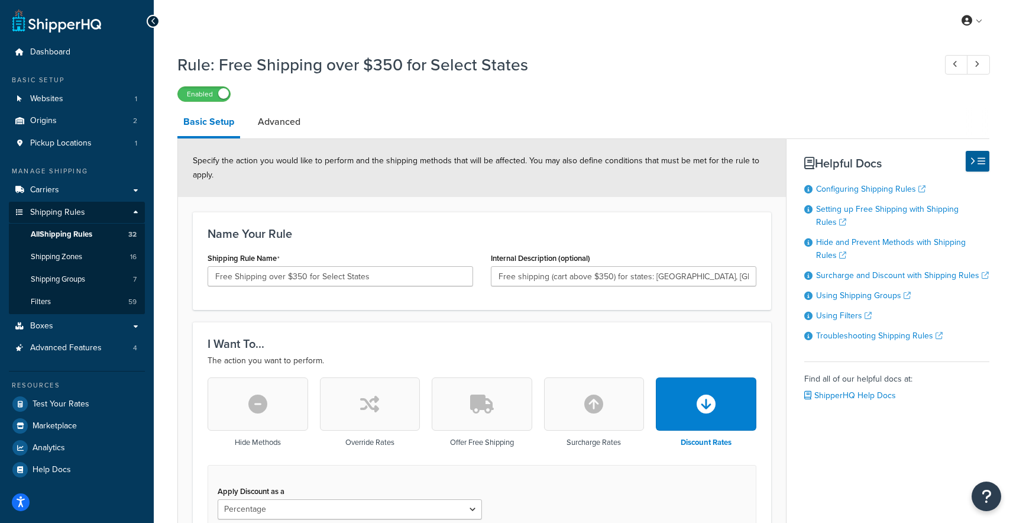
select select "PERCENTAGE"
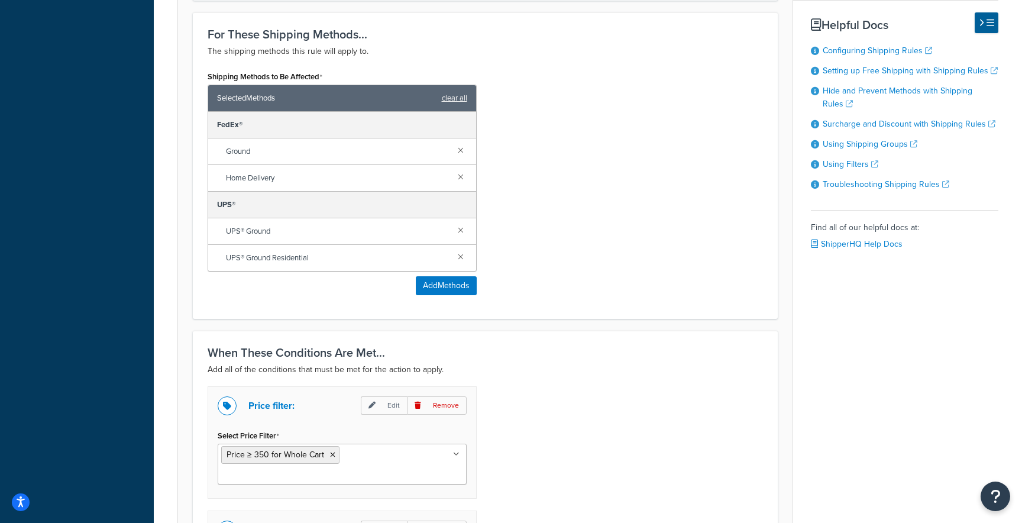
scroll to position [633, 0]
click at [461, 277] on button "Add Methods" at bounding box center [446, 286] width 61 height 19
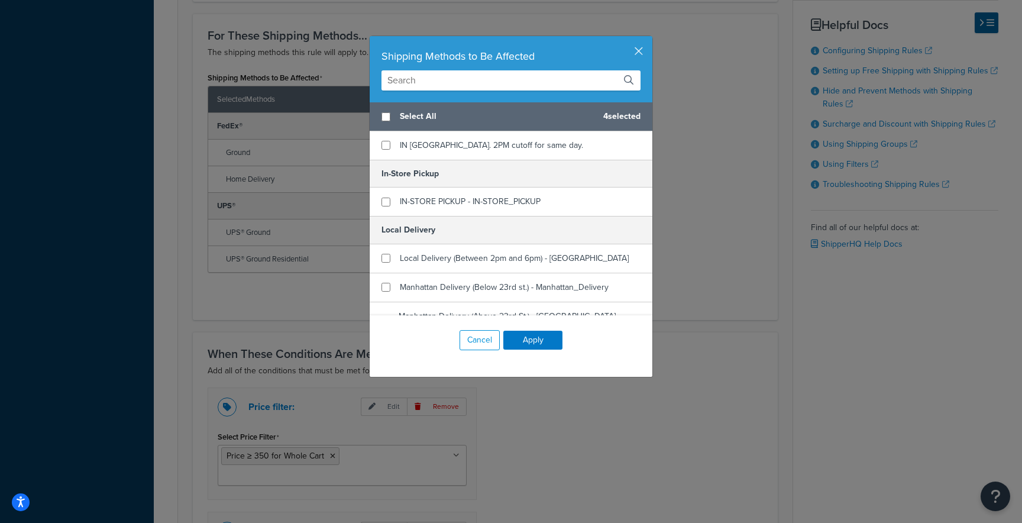
scroll to position [96, 0]
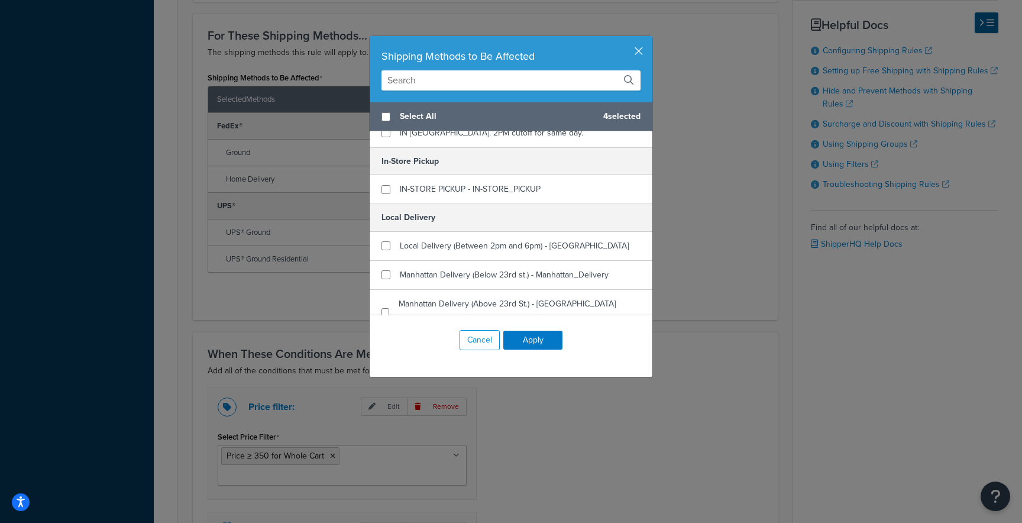
click at [636, 59] on div "Shipping Methods to Be Affected" at bounding box center [510, 56] width 259 height 17
click at [649, 39] on button "button" at bounding box center [650, 37] width 3 height 3
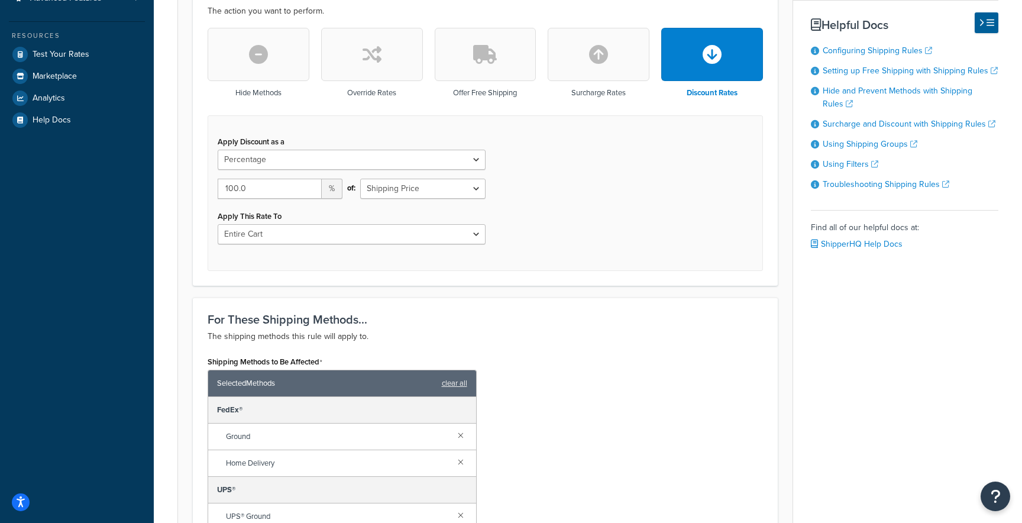
scroll to position [0, 0]
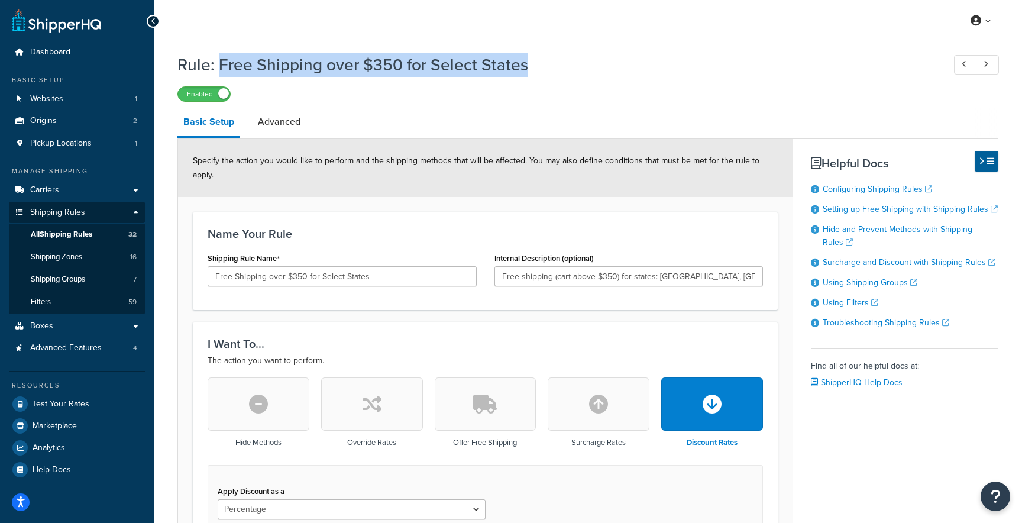
drag, startPoint x: 523, startPoint y: 68, endPoint x: 220, endPoint y: 54, distance: 303.2
click at [219, 54] on h1 "Rule: Free Shipping over $350 for Select States" at bounding box center [554, 64] width 755 height 23
copy h1 "Free Shipping over $350 for Select States"
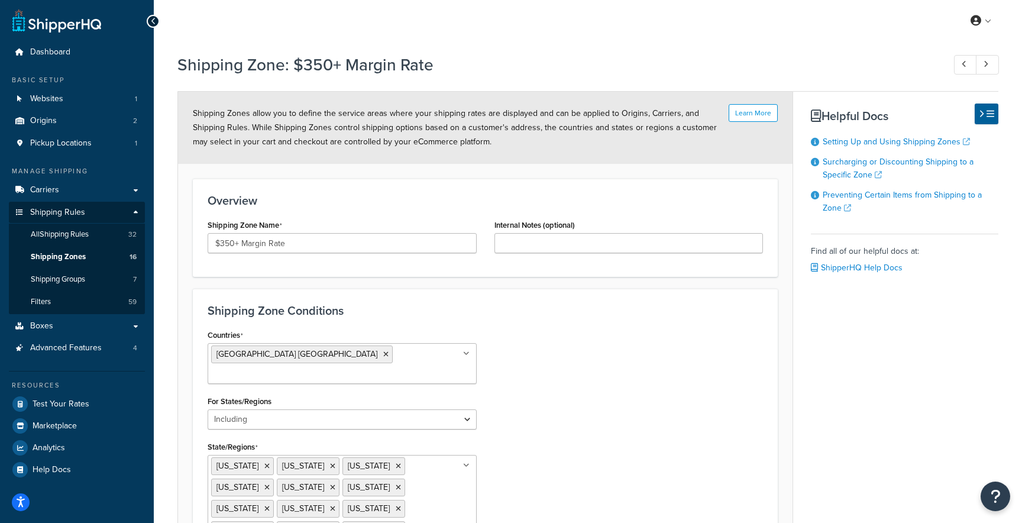
select select "including"
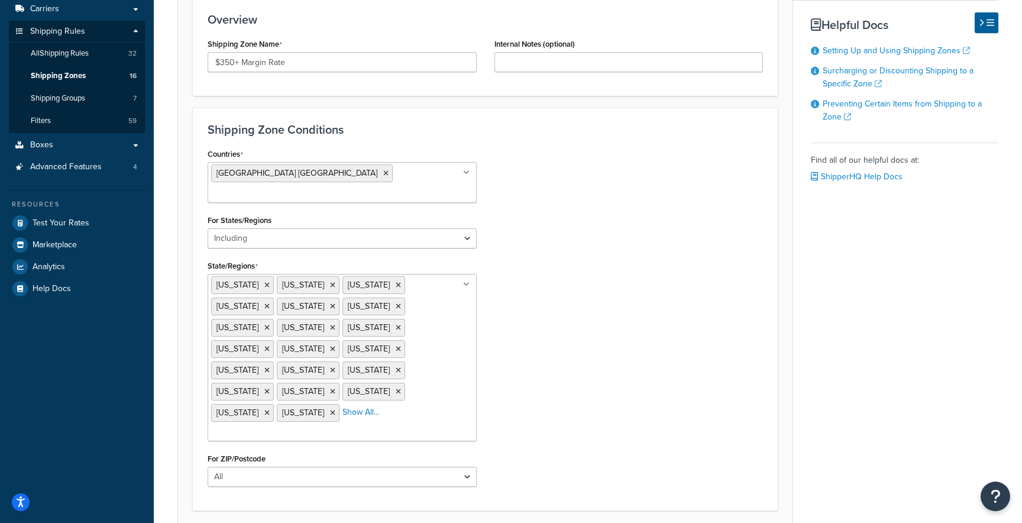
scroll to position [220, 0]
